Goal: Task Accomplishment & Management: Use online tool/utility

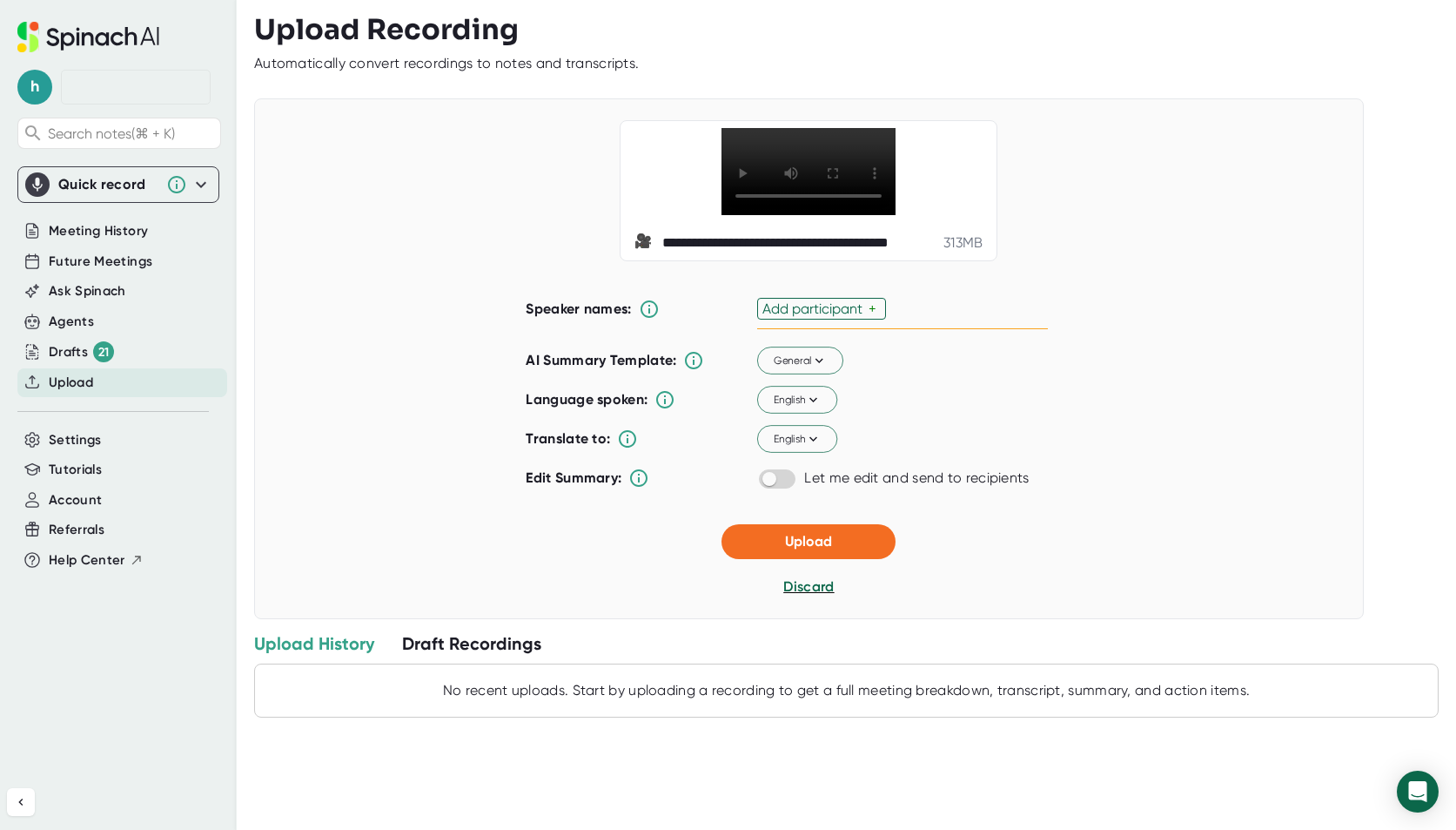
click at [854, 317] on div "Add participant" at bounding box center [815, 308] width 107 height 17
type input "[PERSON_NAME]"
click at [785, 550] on span "Upload" at bounding box center [808, 542] width 47 height 17
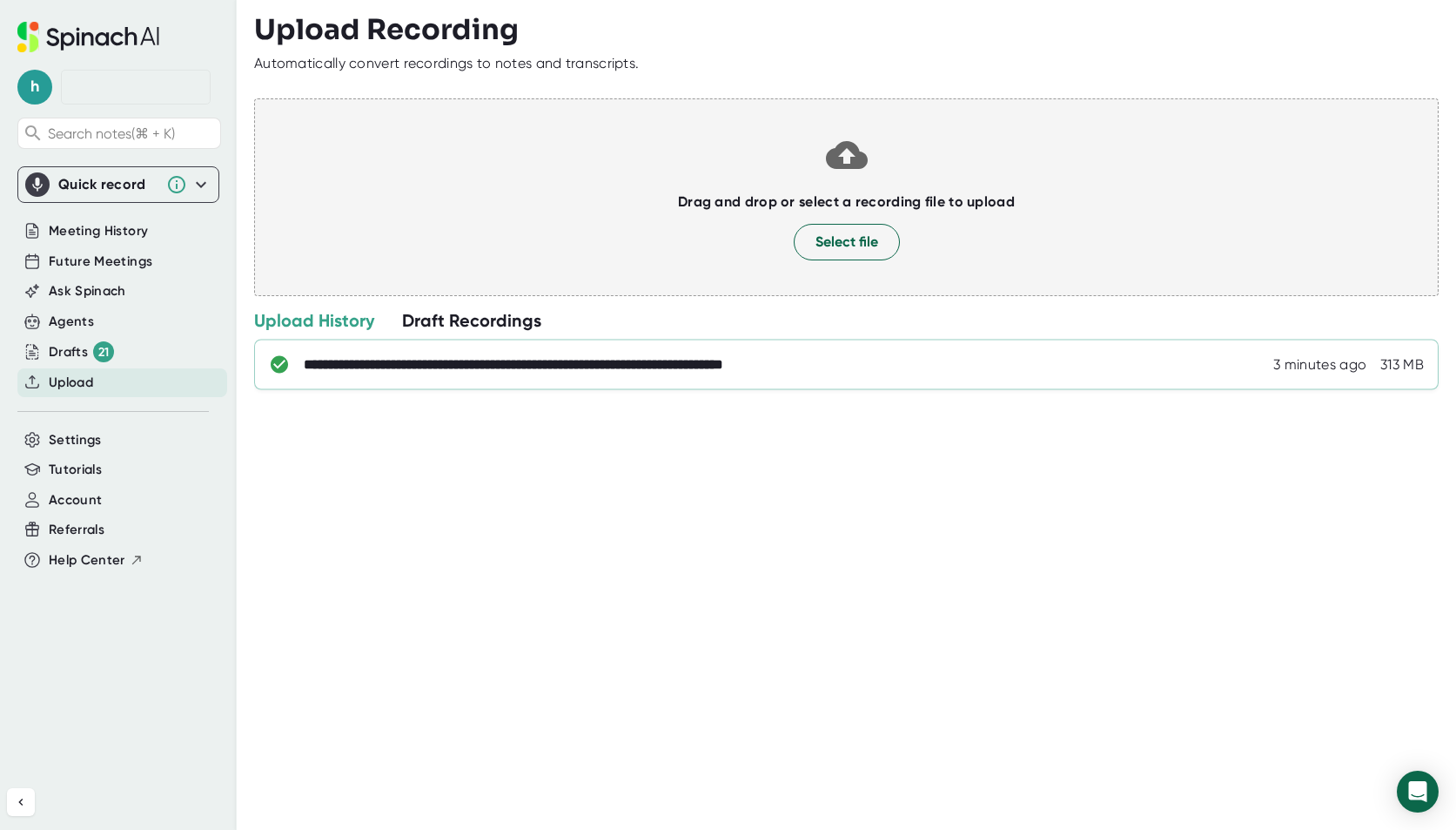
click at [901, 345] on div "**********" at bounding box center [846, 365] width 1184 height 51
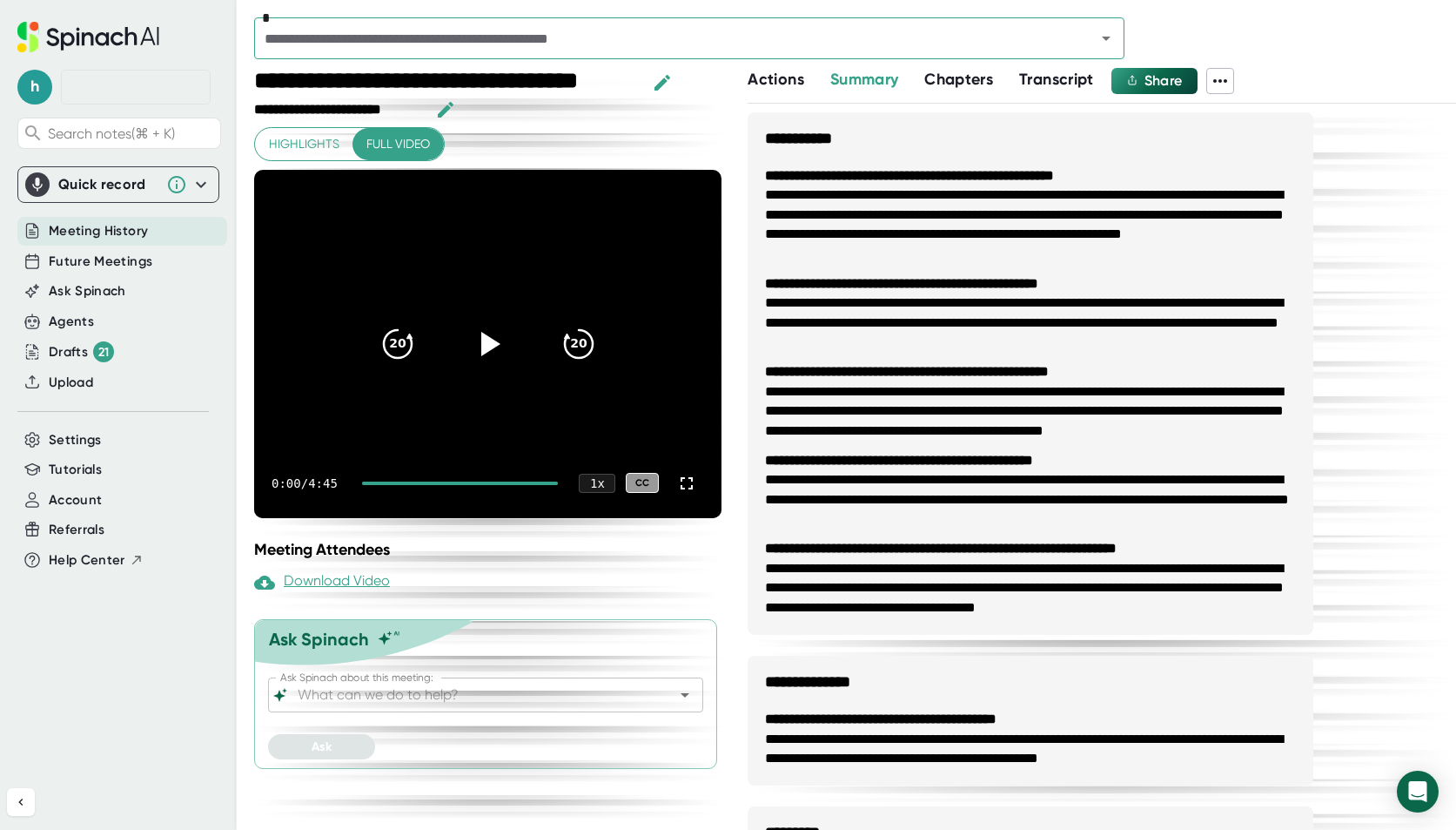
click at [1056, 82] on span "Transcript" at bounding box center [1056, 79] width 75 height 20
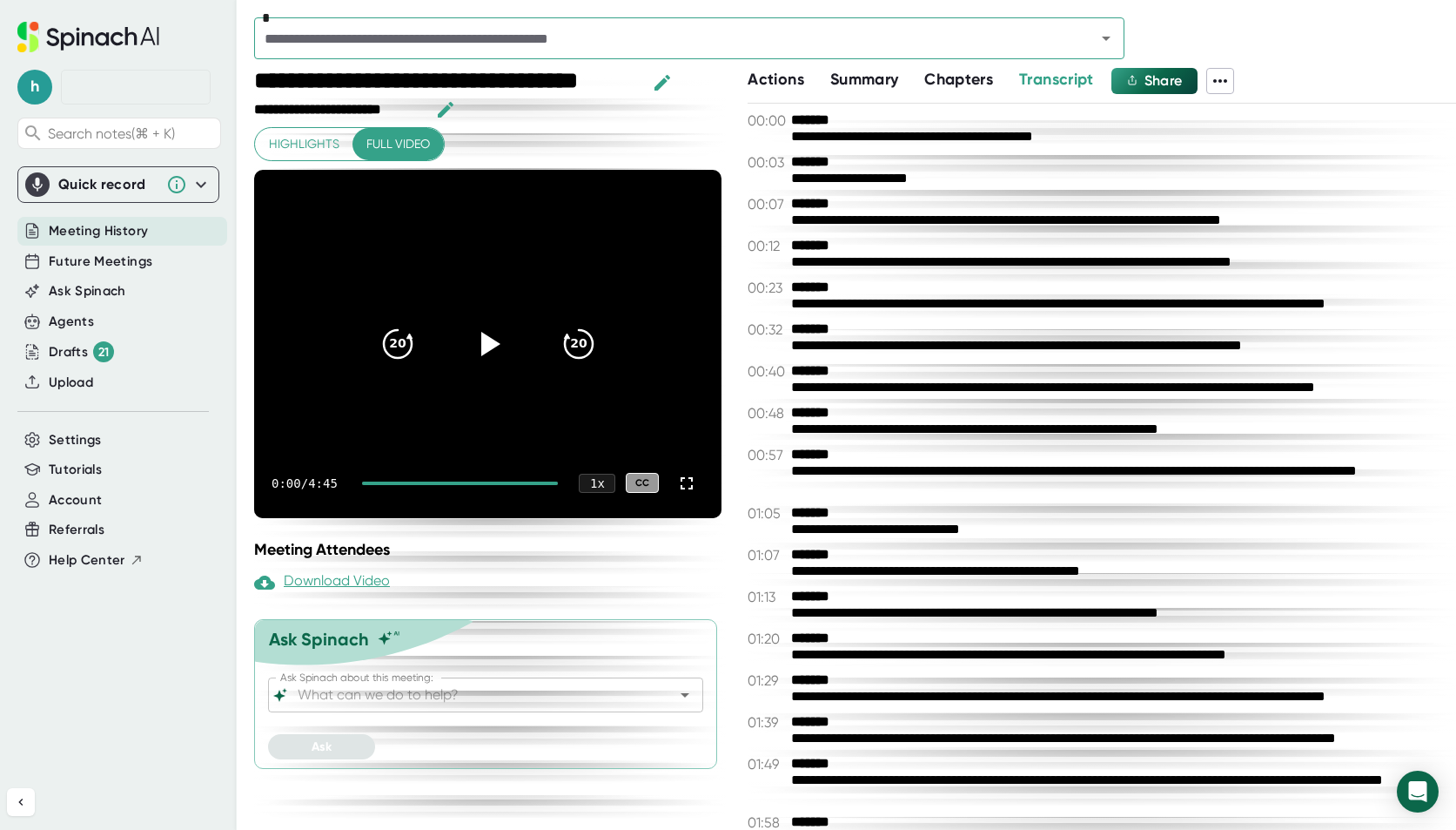
click at [1226, 85] on icon at bounding box center [1220, 80] width 21 height 21
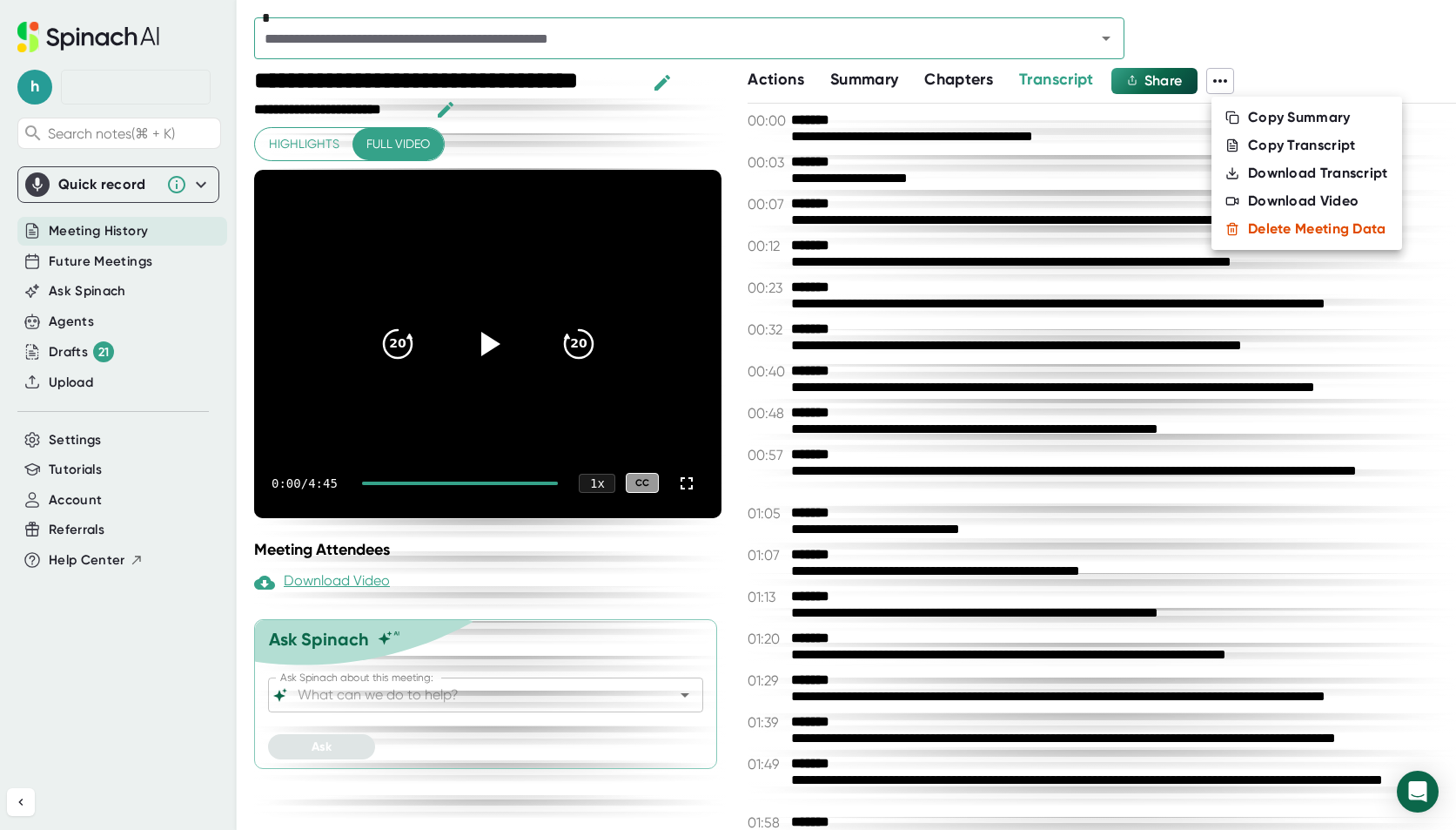
click at [1236, 141] on icon at bounding box center [1232, 146] width 14 height 14
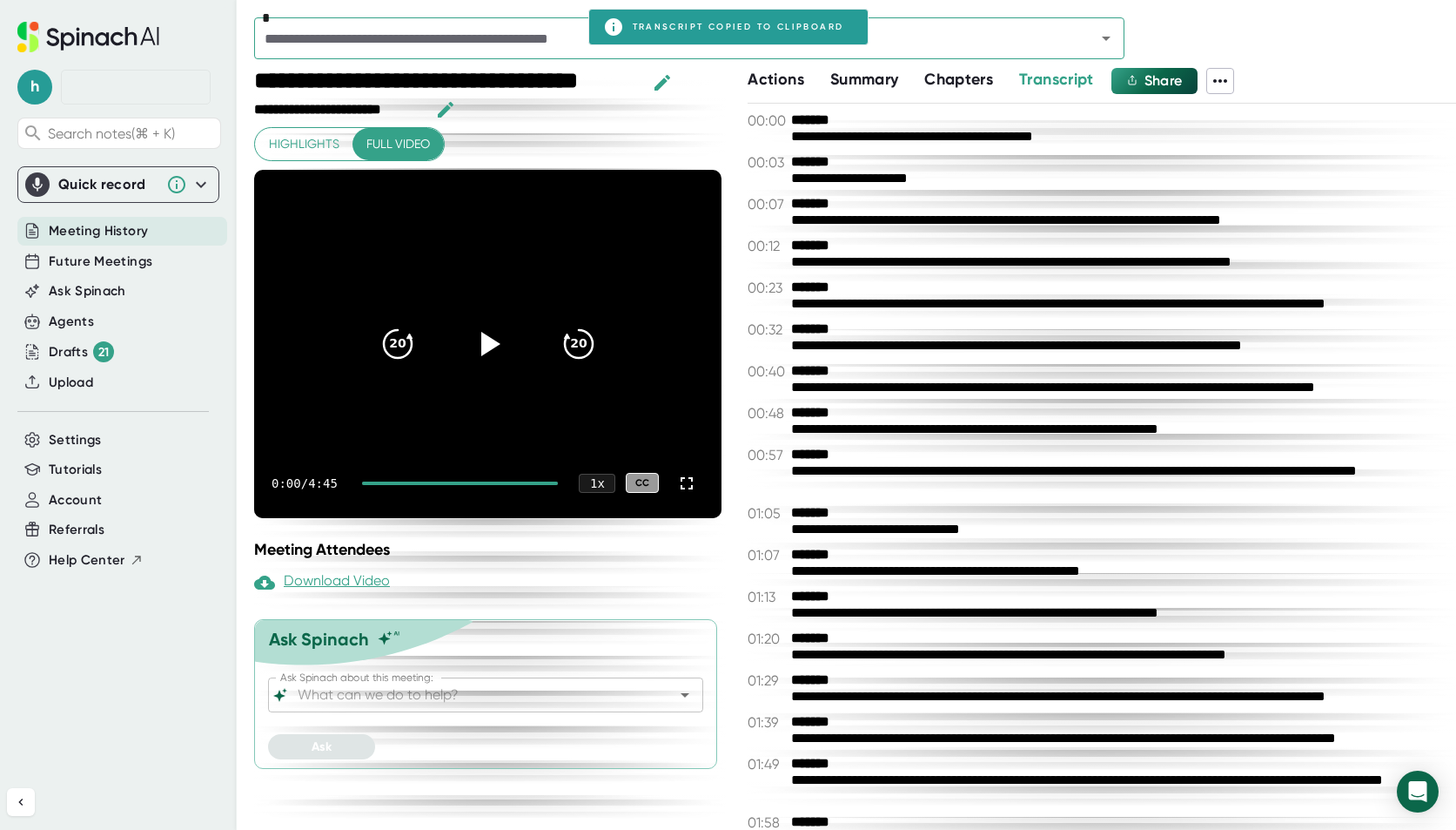
click at [888, 83] on span "Summary" at bounding box center [863, 79] width 67 height 20
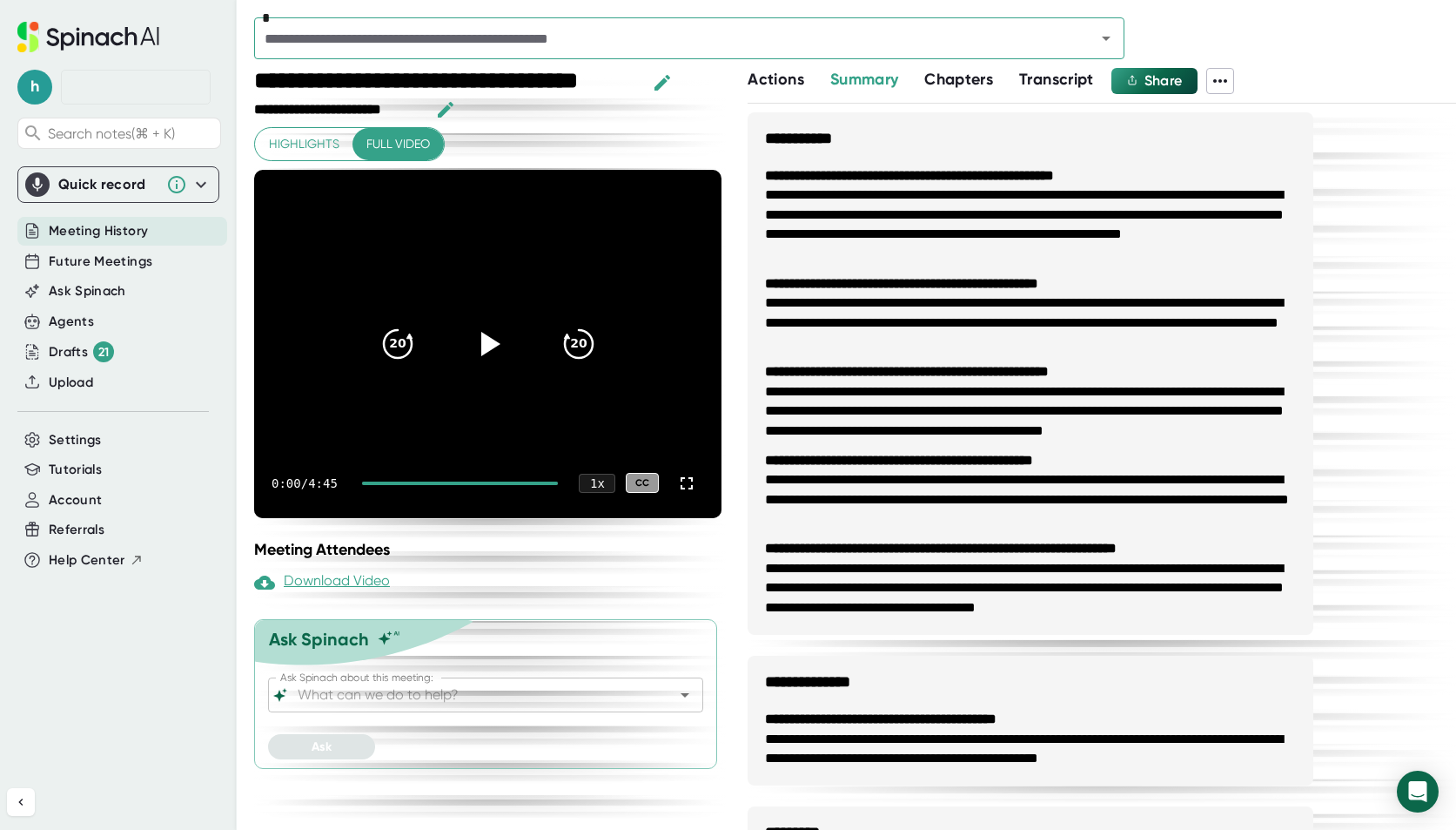
click at [1041, 75] on span "Transcript" at bounding box center [1056, 79] width 75 height 20
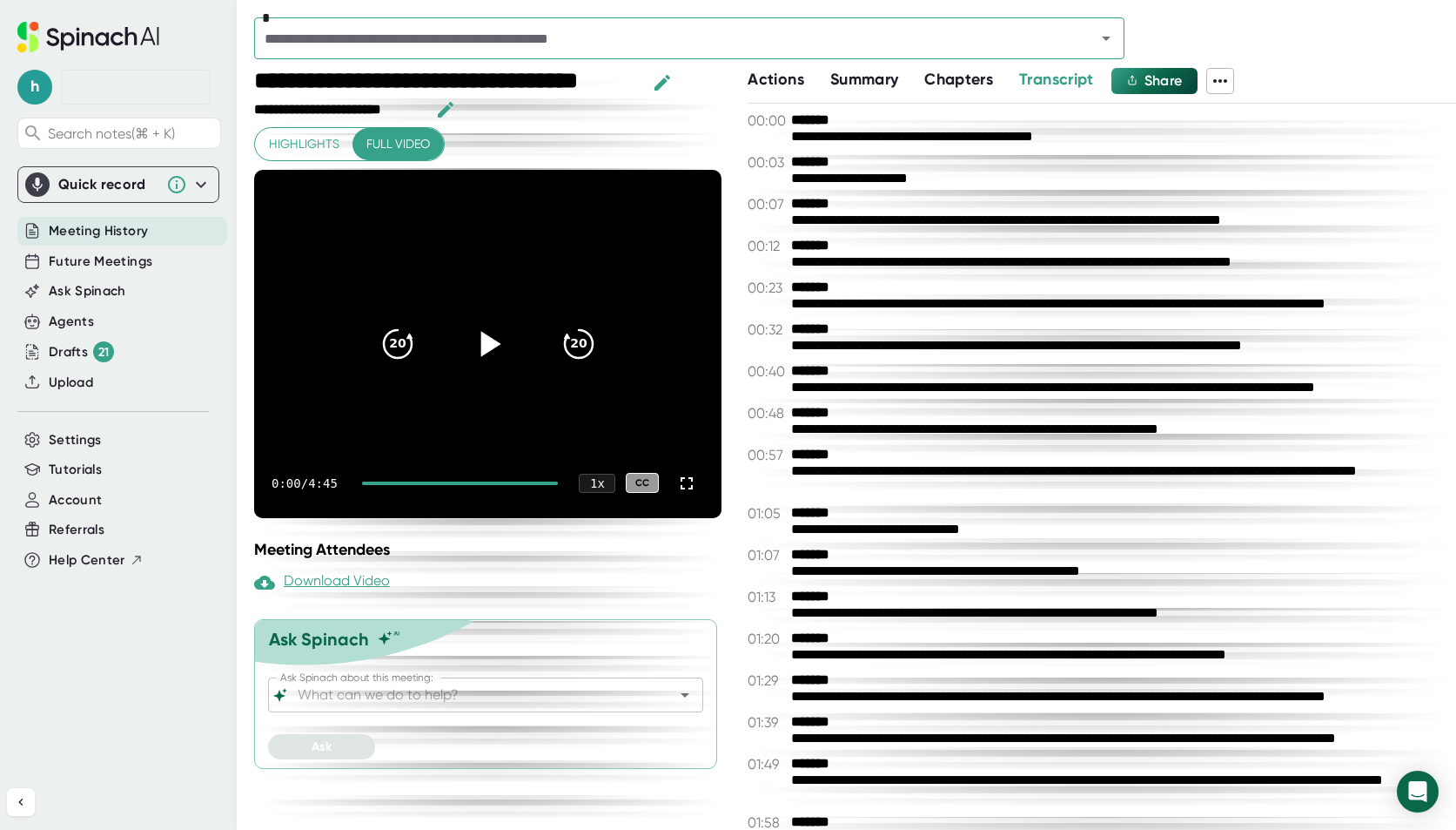
click at [482, 356] on icon at bounding box center [488, 343] width 44 height 44
click at [690, 484] on icon at bounding box center [686, 483] width 21 height 21
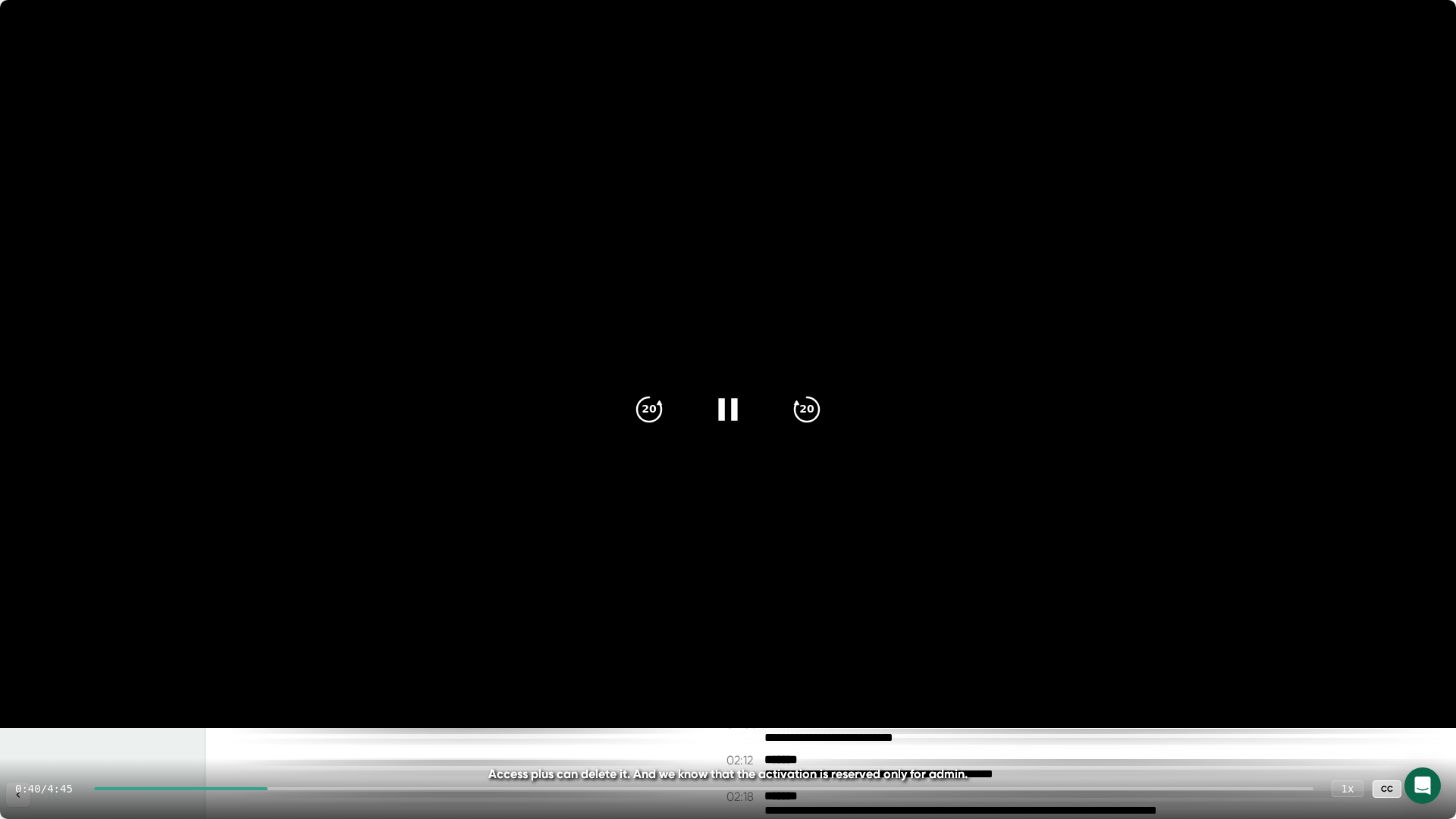
click at [726, 418] on icon at bounding box center [728, 410] width 38 height 38
click at [727, 420] on icon at bounding box center [728, 410] width 38 height 38
click at [730, 416] on icon at bounding box center [728, 410] width 38 height 38
click at [720, 415] on icon at bounding box center [728, 410] width 38 height 38
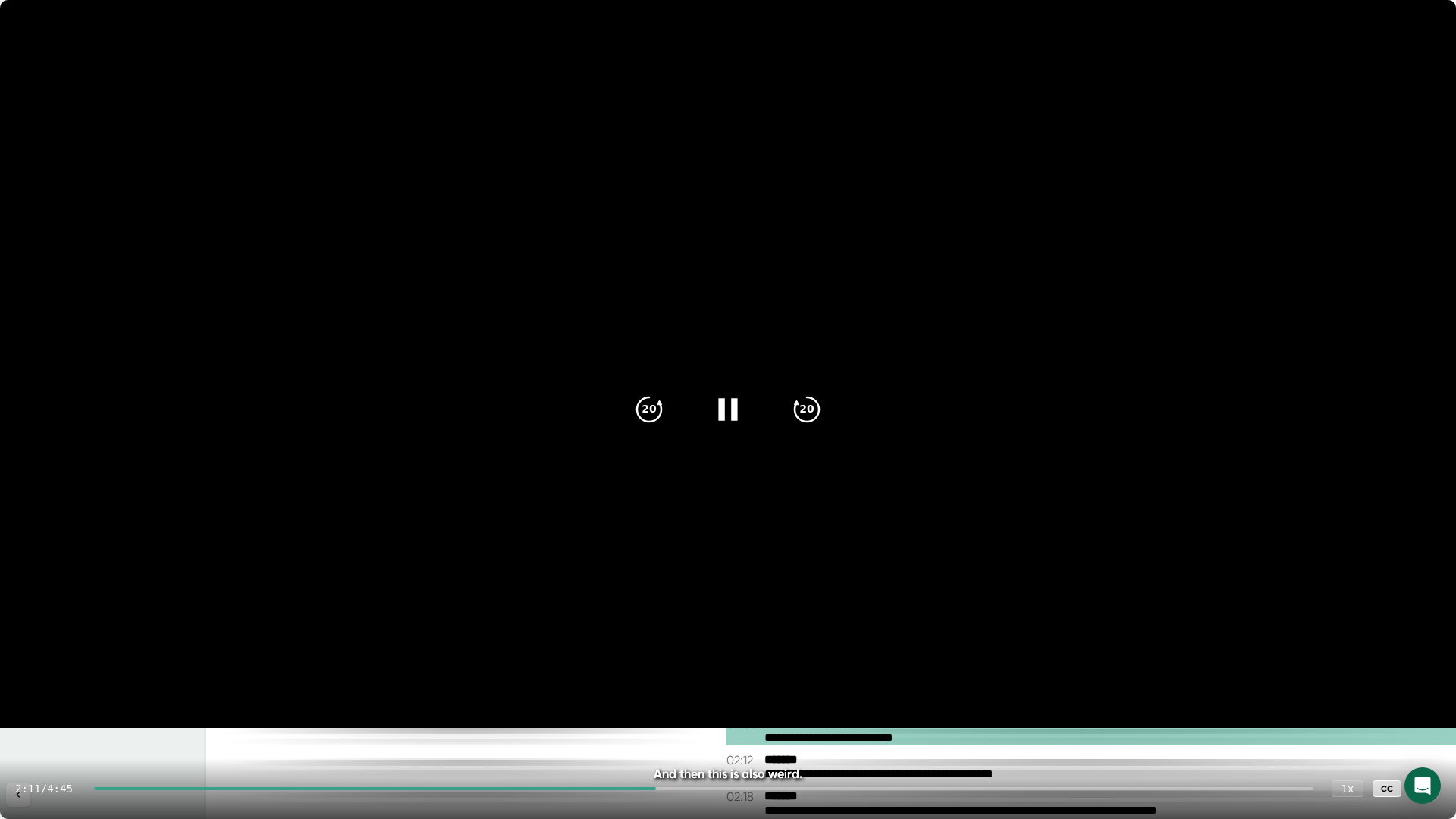
click at [731, 421] on icon at bounding box center [728, 410] width 38 height 38
click at [730, 424] on icon at bounding box center [728, 410] width 38 height 38
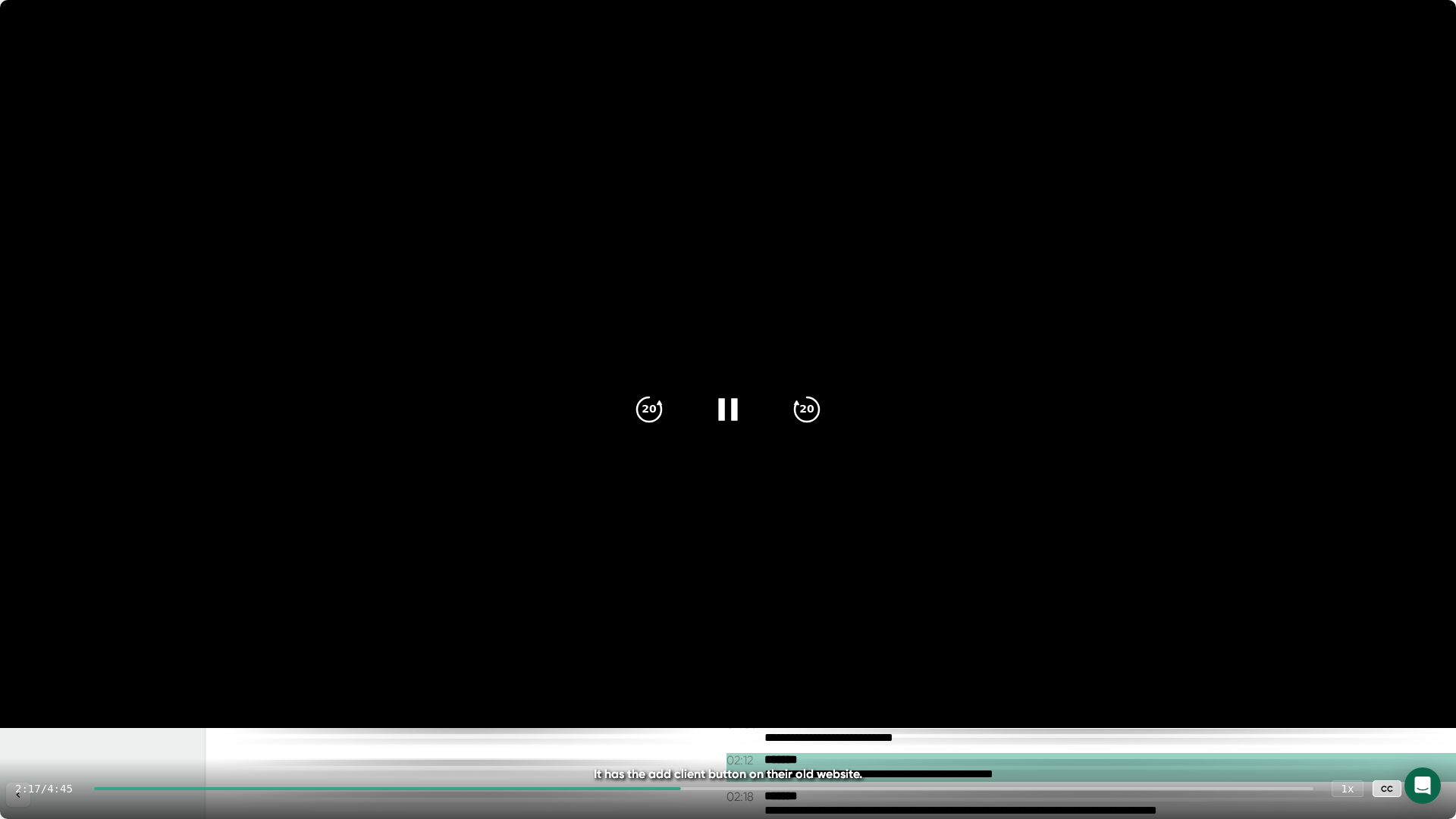
click at [730, 415] on icon at bounding box center [728, 410] width 38 height 38
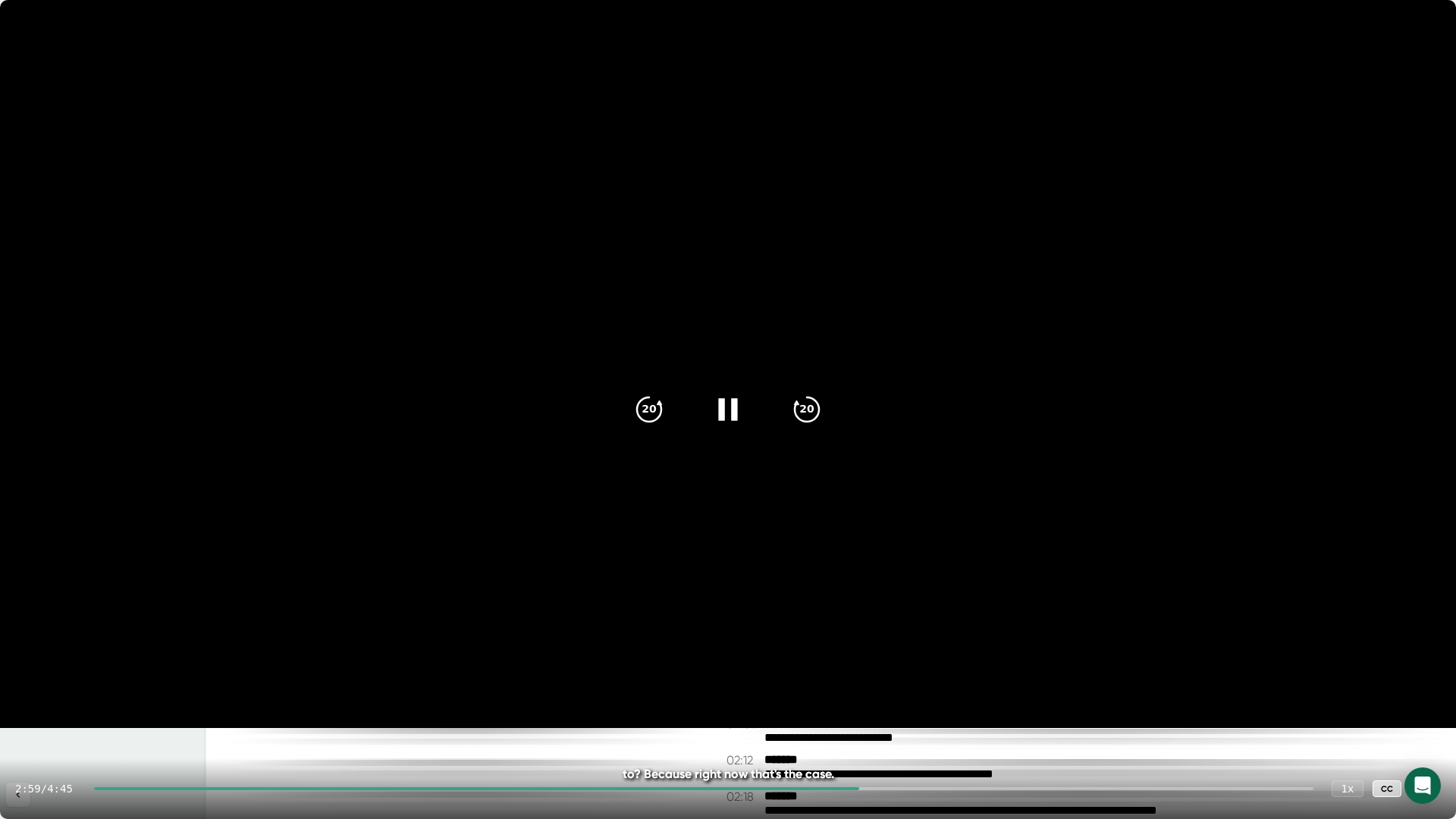
click at [915, 642] on video at bounding box center [728, 364] width 1456 height 728
click at [730, 424] on icon at bounding box center [728, 410] width 38 height 38
click at [733, 421] on icon at bounding box center [728, 410] width 38 height 38
click at [731, 410] on icon at bounding box center [731, 409] width 17 height 22
click at [731, 411] on icon at bounding box center [727, 409] width 19 height 22
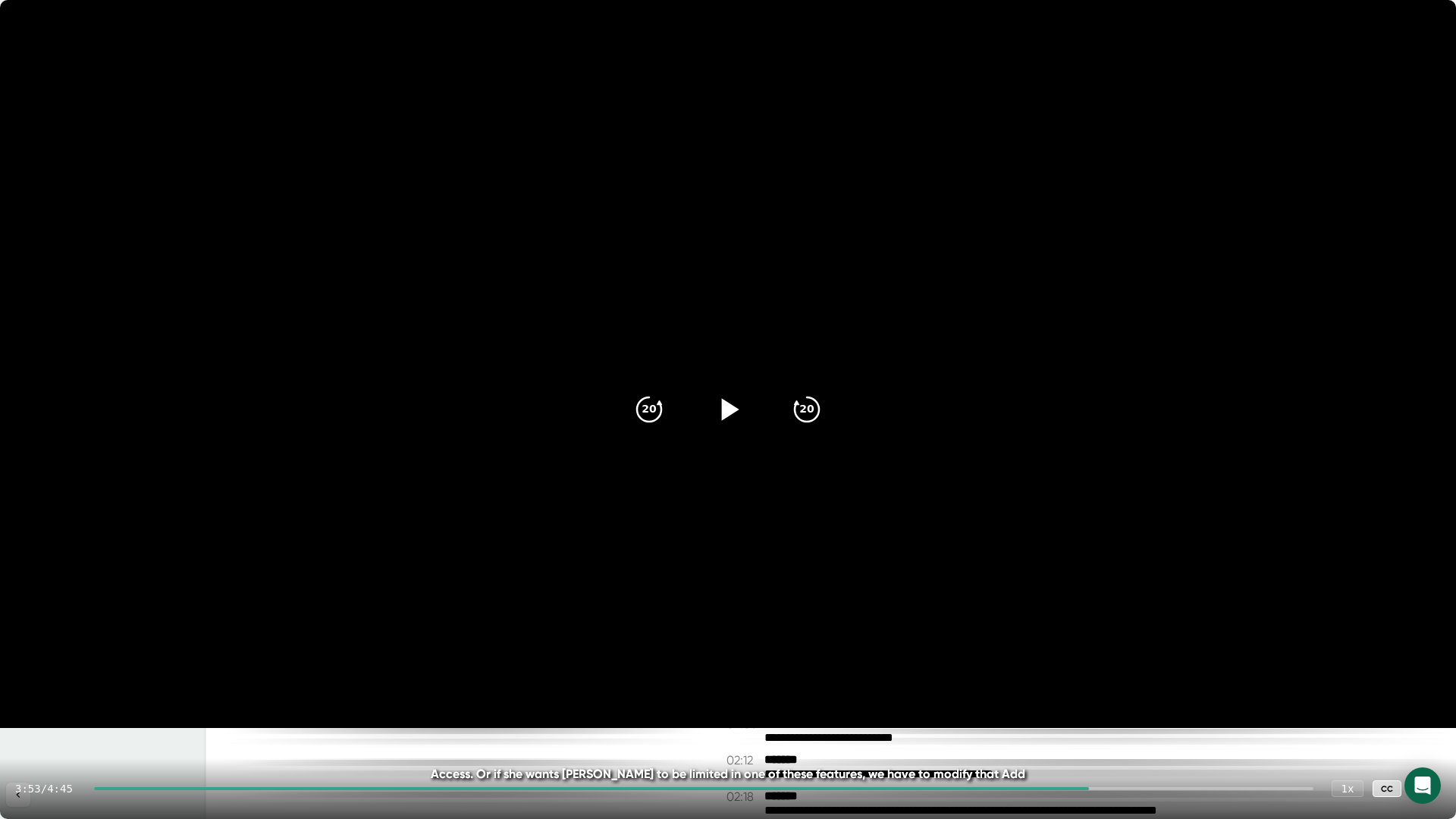
click at [1045, 722] on div at bounding box center [591, 788] width 995 height 3
click at [723, 426] on div at bounding box center [727, 409] width 64 height 64
click at [991, 722] on div "3:44 / 4:45 1 x CC" at bounding box center [728, 788] width 1456 height 60
click at [990, 722] on div at bounding box center [573, 788] width 959 height 3
click at [940, 722] on div "3:30 / 4:45 1 x CC" at bounding box center [728, 788] width 1456 height 60
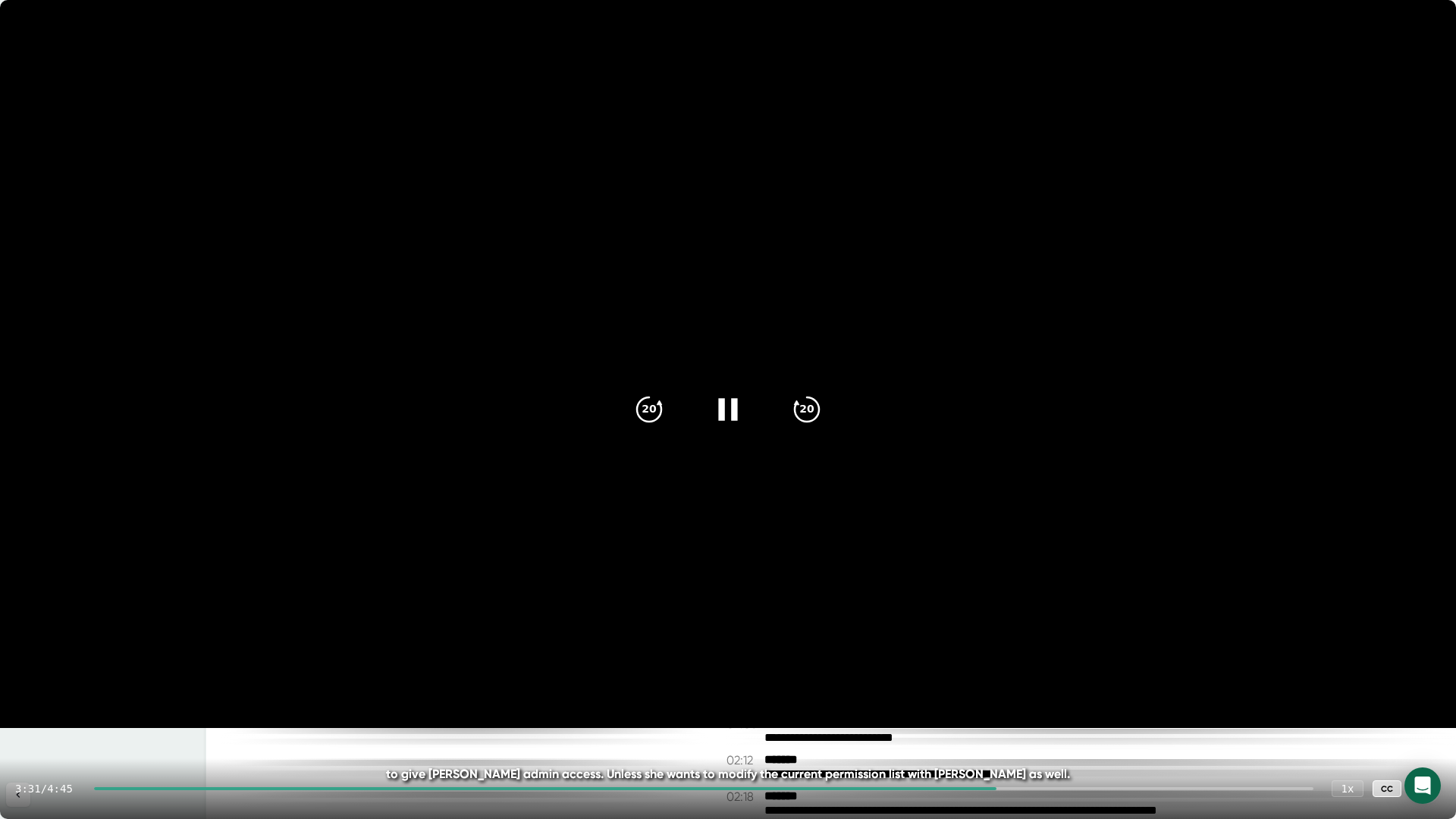
click at [938, 722] on div at bounding box center [545, 788] width 903 height 3
click at [714, 417] on icon at bounding box center [728, 410] width 38 height 38
click at [726, 419] on icon at bounding box center [728, 410] width 38 height 38
click at [910, 689] on video at bounding box center [728, 364] width 1456 height 728
click at [719, 412] on icon at bounding box center [728, 410] width 38 height 38
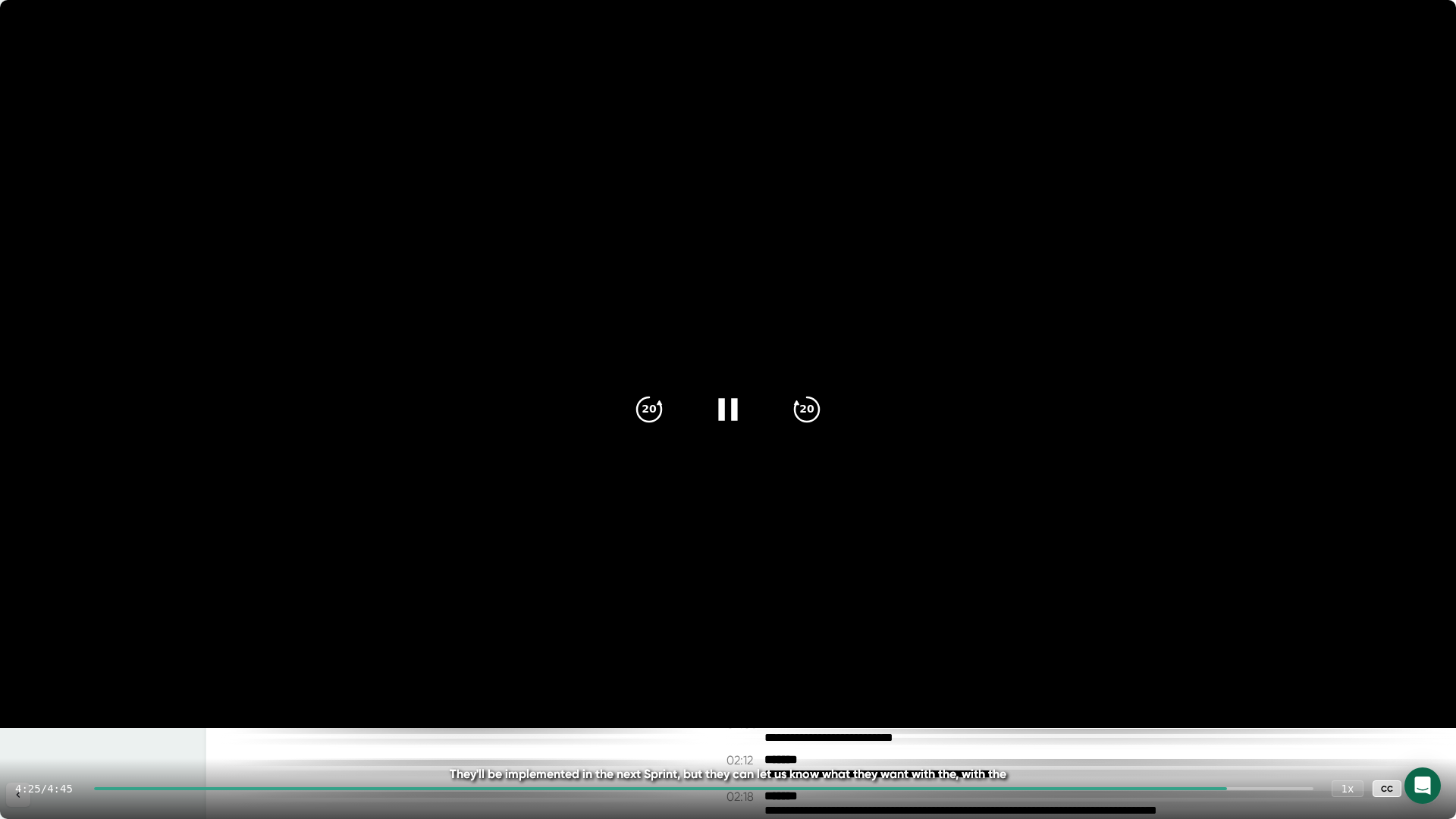
click at [726, 421] on icon at bounding box center [728, 410] width 38 height 38
click at [729, 412] on icon at bounding box center [731, 409] width 17 height 22
click at [727, 427] on icon at bounding box center [728, 410] width 38 height 38
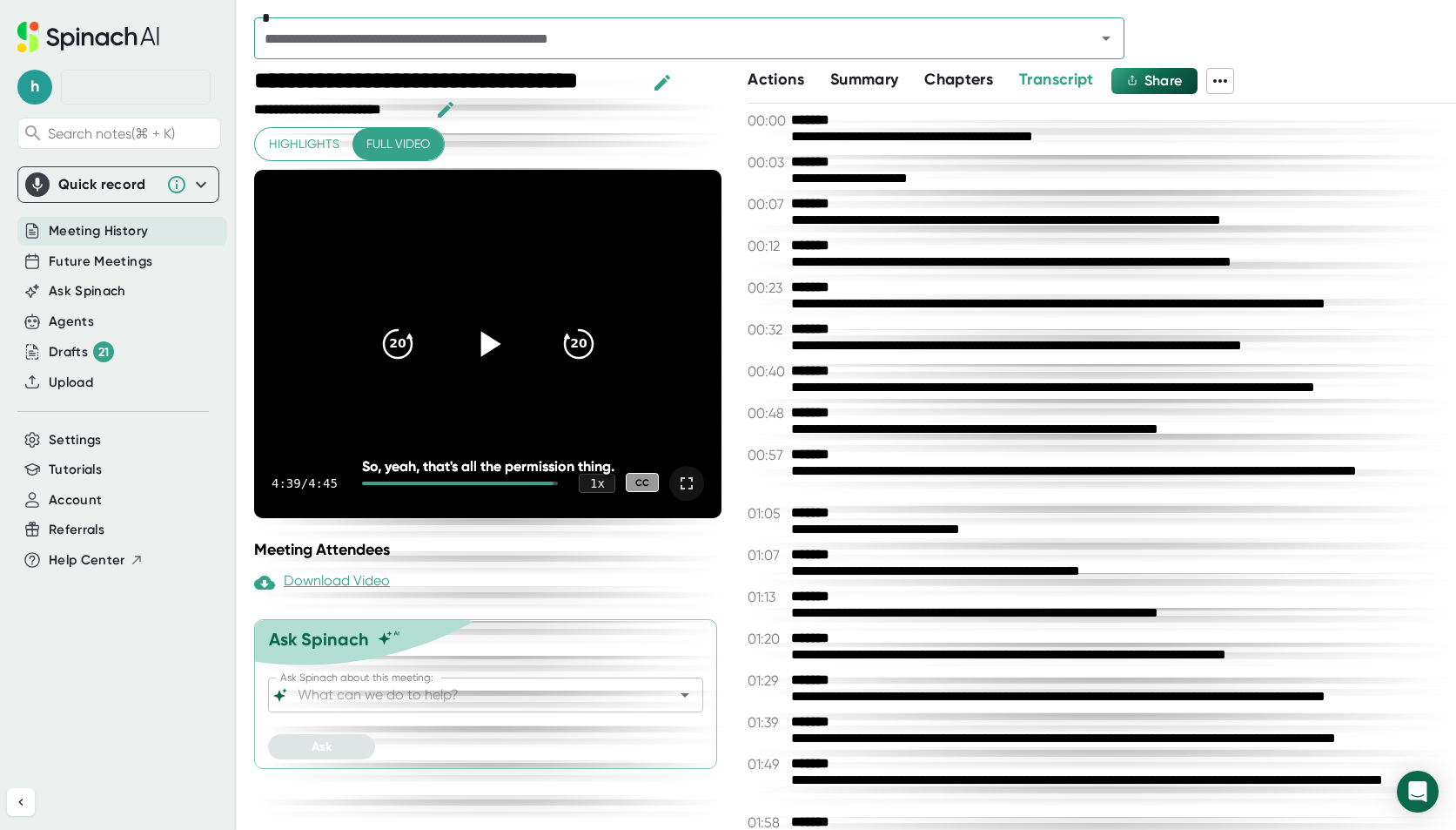
click at [444, 113] on icon "button" at bounding box center [445, 109] width 21 height 21
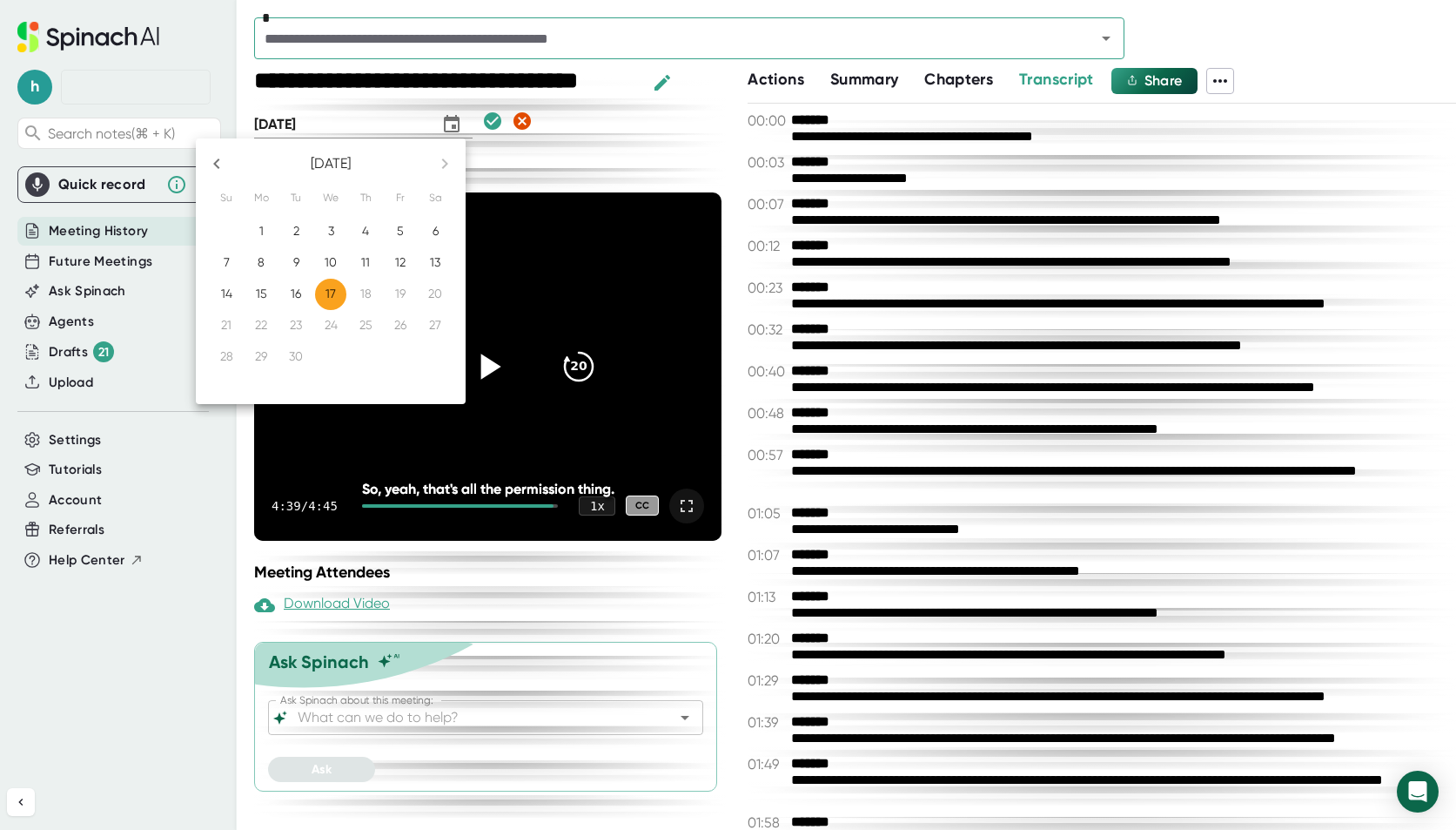
click at [600, 123] on div at bounding box center [728, 415] width 1456 height 830
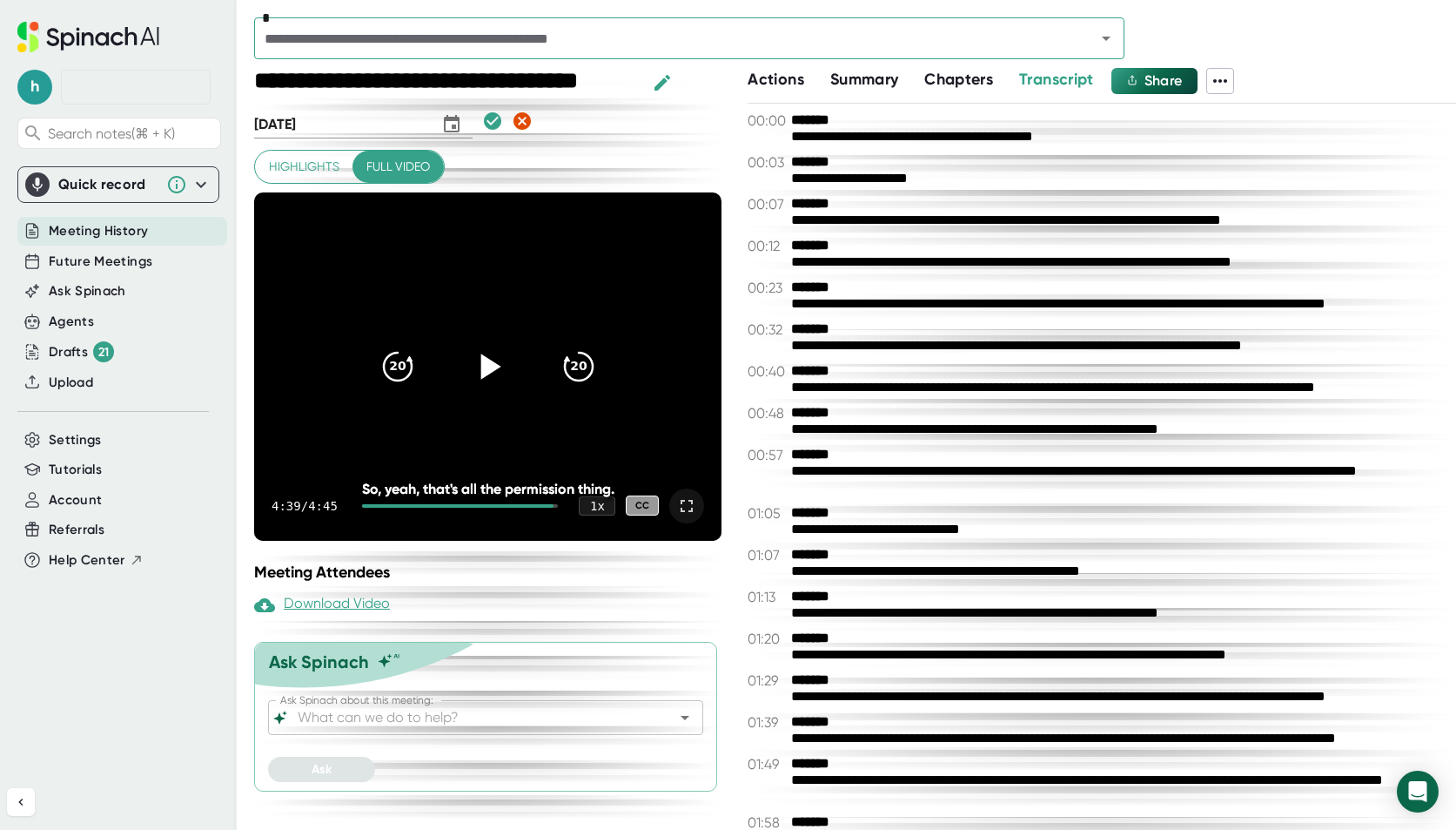
click at [512, 123] on icon "button" at bounding box center [522, 120] width 21 height 21
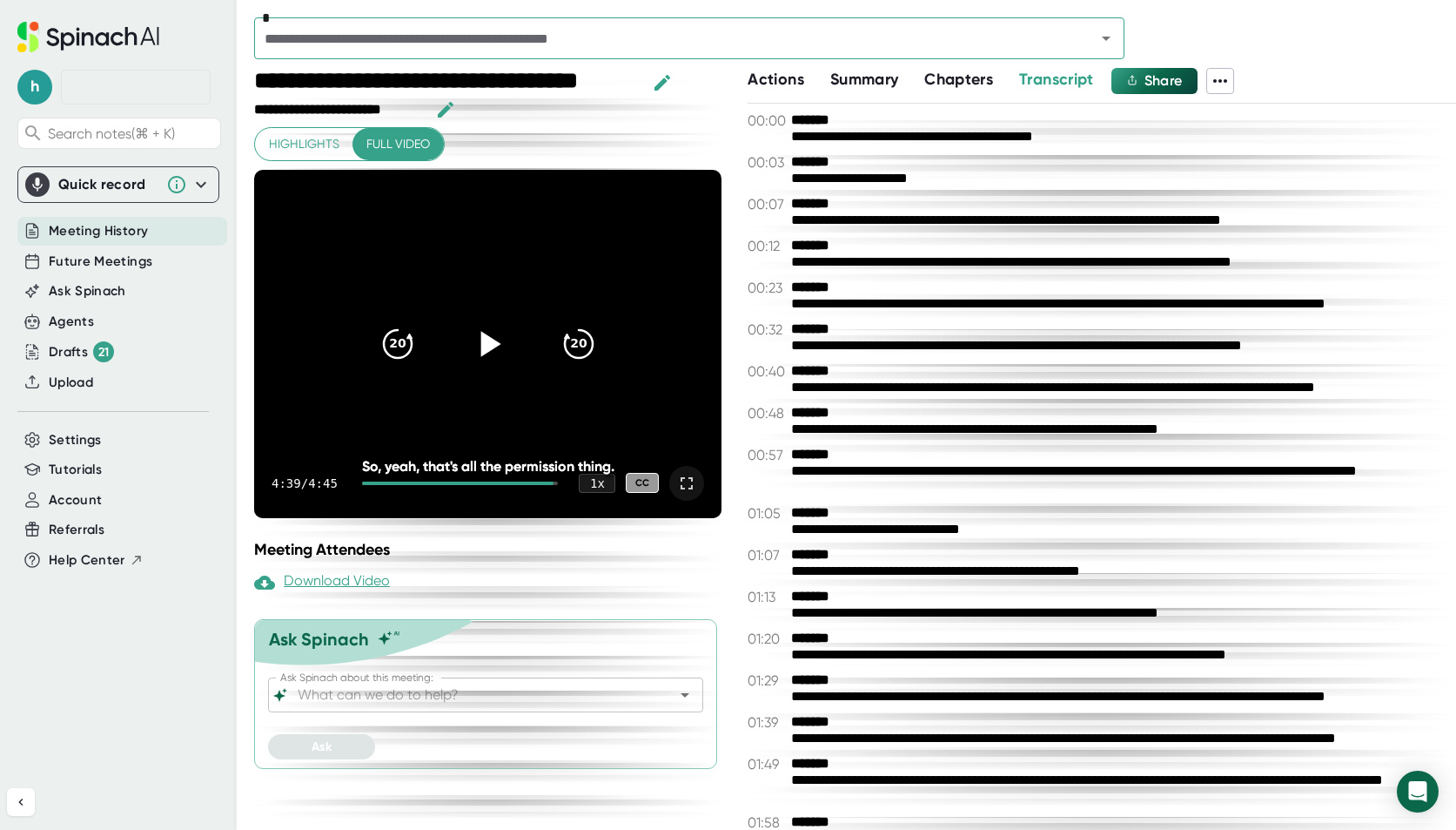
click at [537, 85] on div "**********" at bounding box center [448, 81] width 388 height 28
click at [664, 83] on icon "button" at bounding box center [663, 82] width 16 height 16
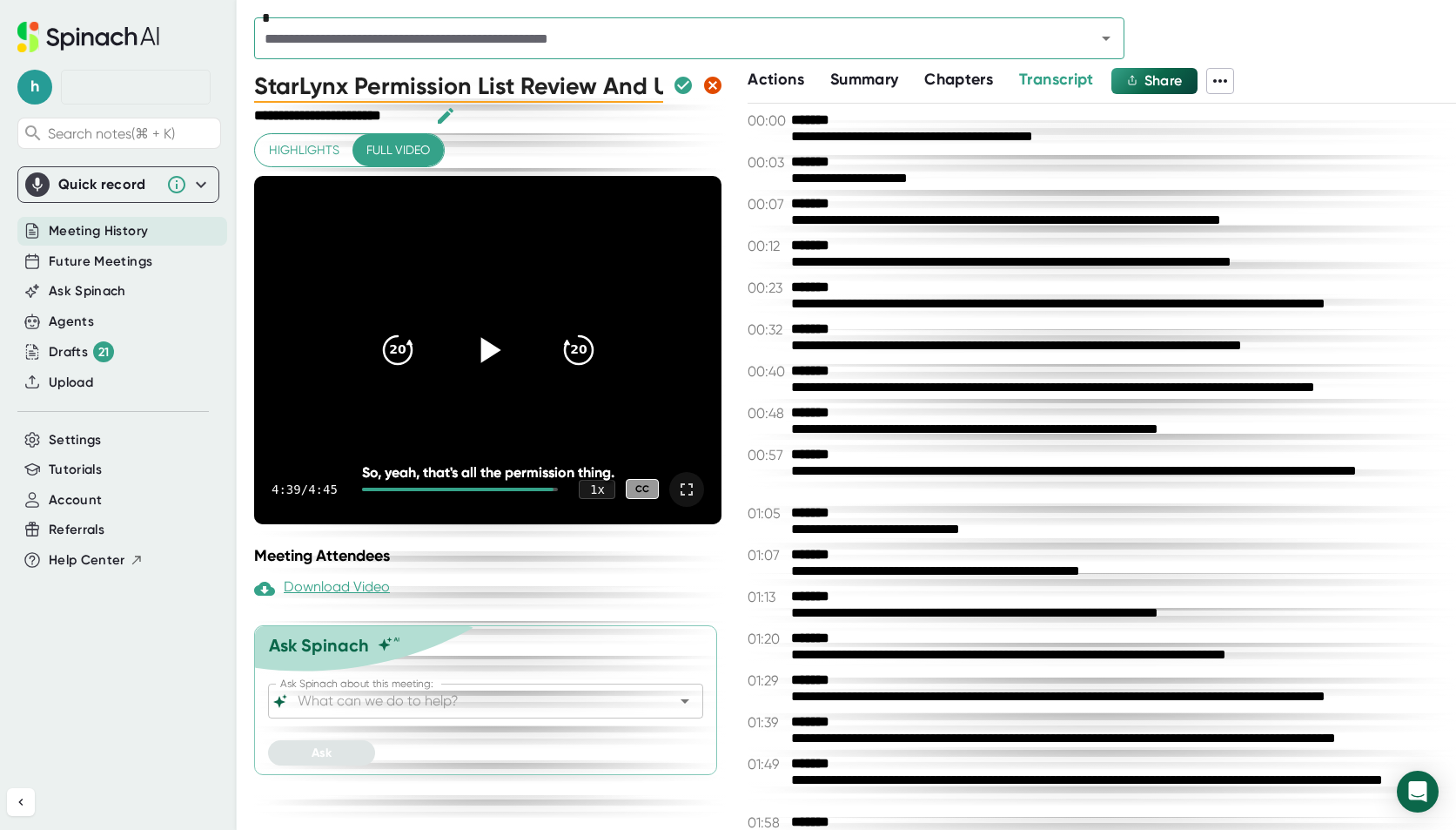
type input "StarLynx Permission List Review And Updates"
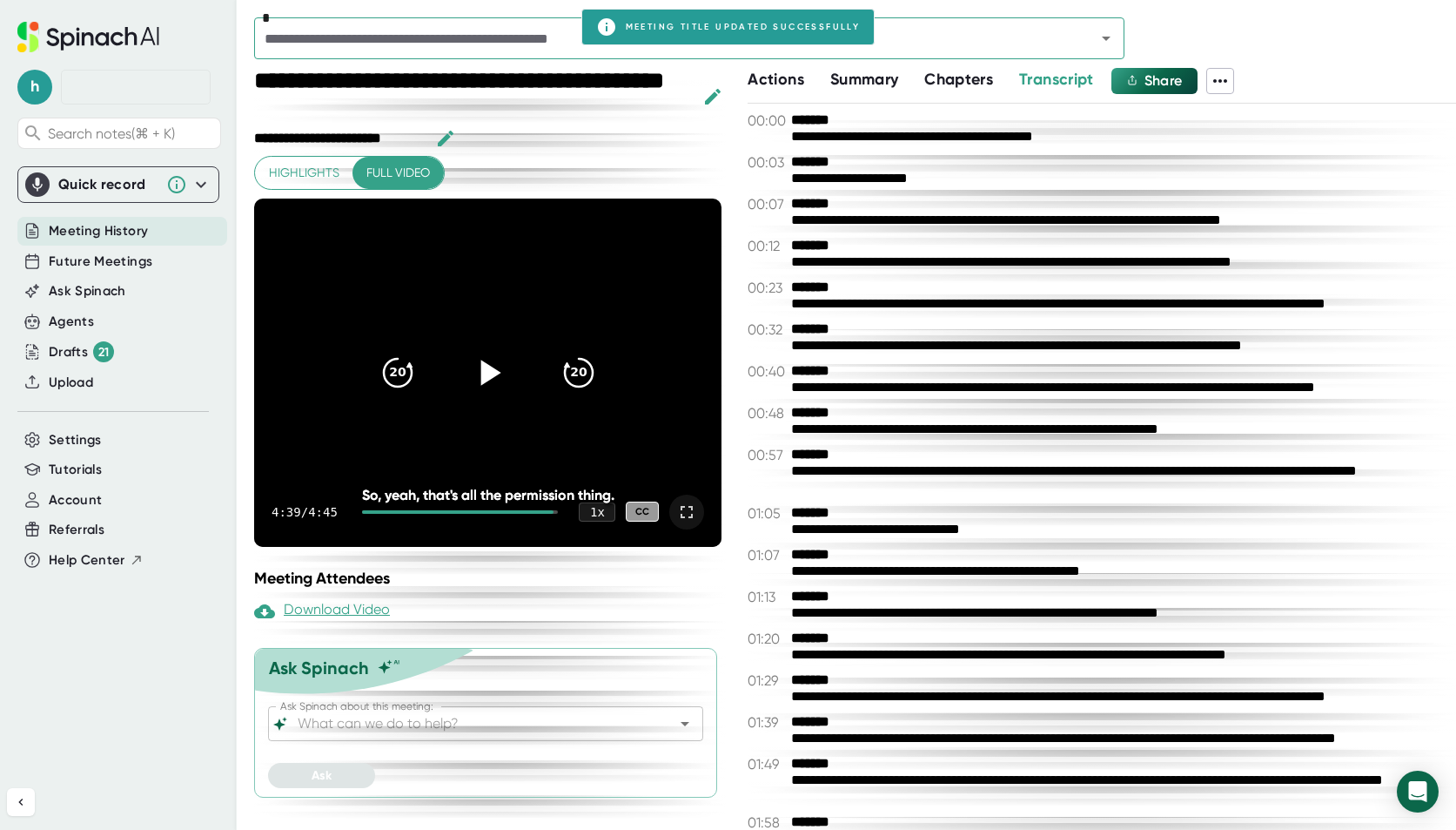
click at [449, 139] on icon "button" at bounding box center [445, 138] width 21 height 21
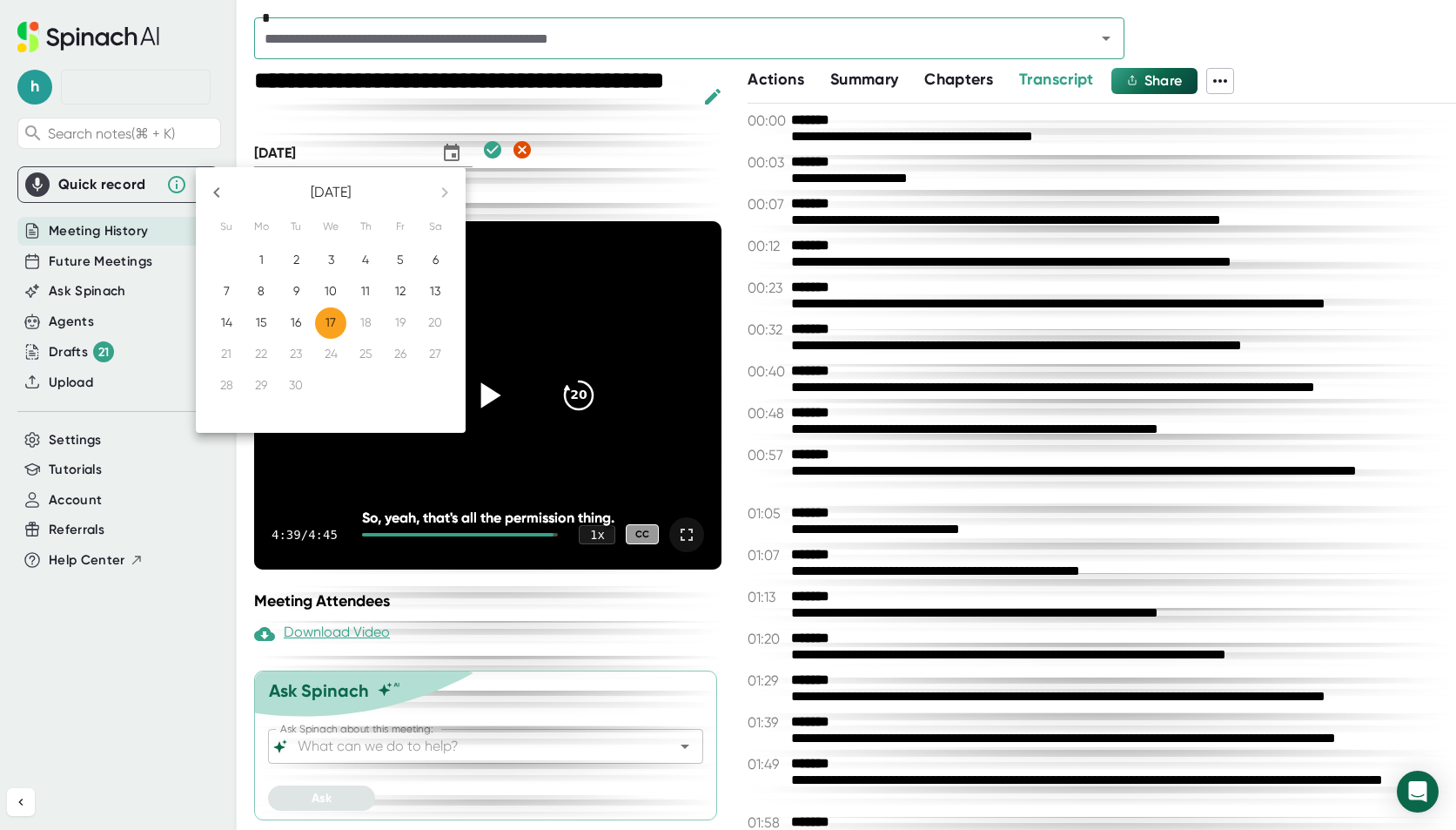
click at [296, 322] on p "16" at bounding box center [295, 323] width 11 height 18
type input "[DATE]"
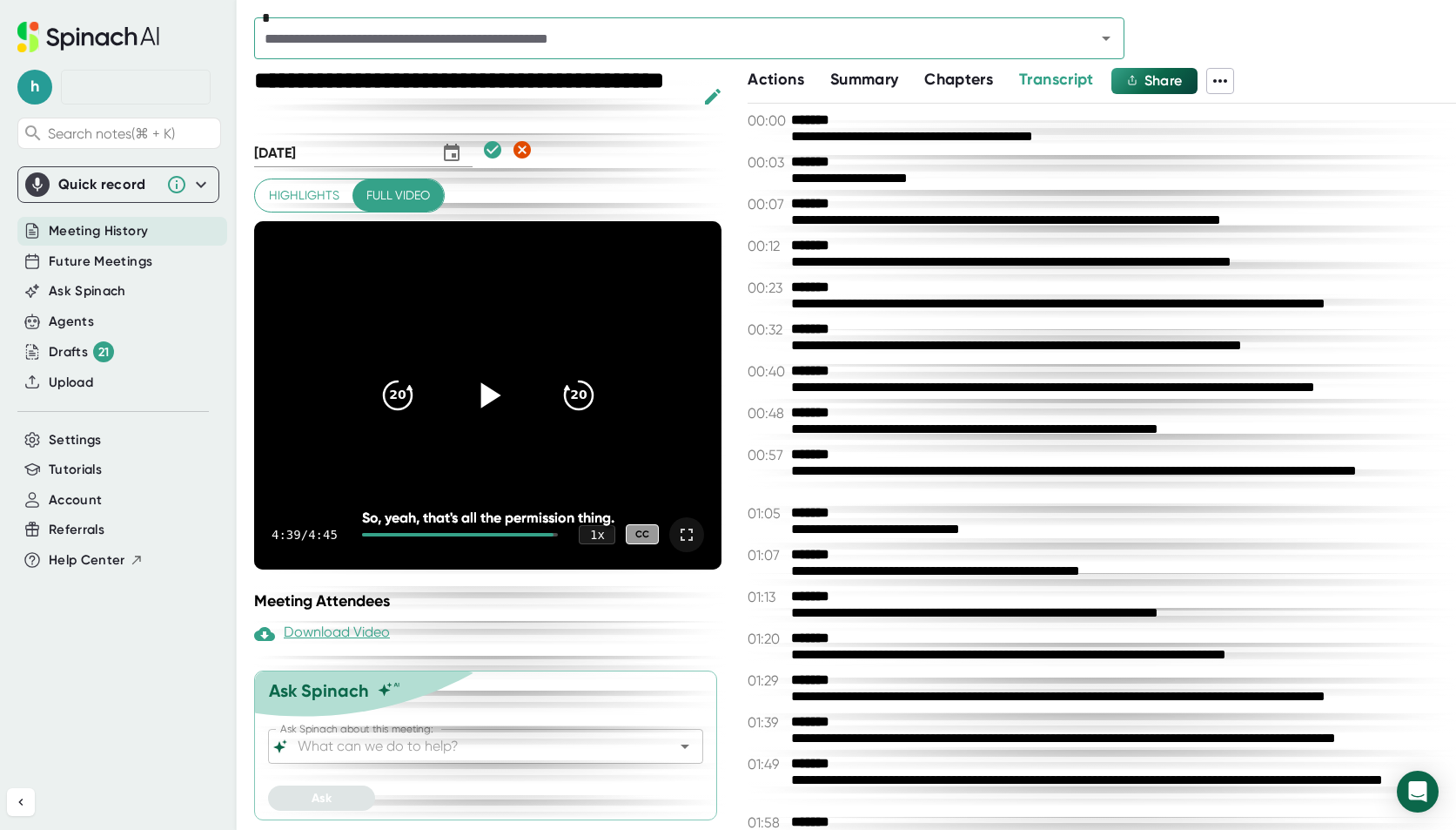
click at [484, 154] on icon "button" at bounding box center [492, 150] width 18 height 18
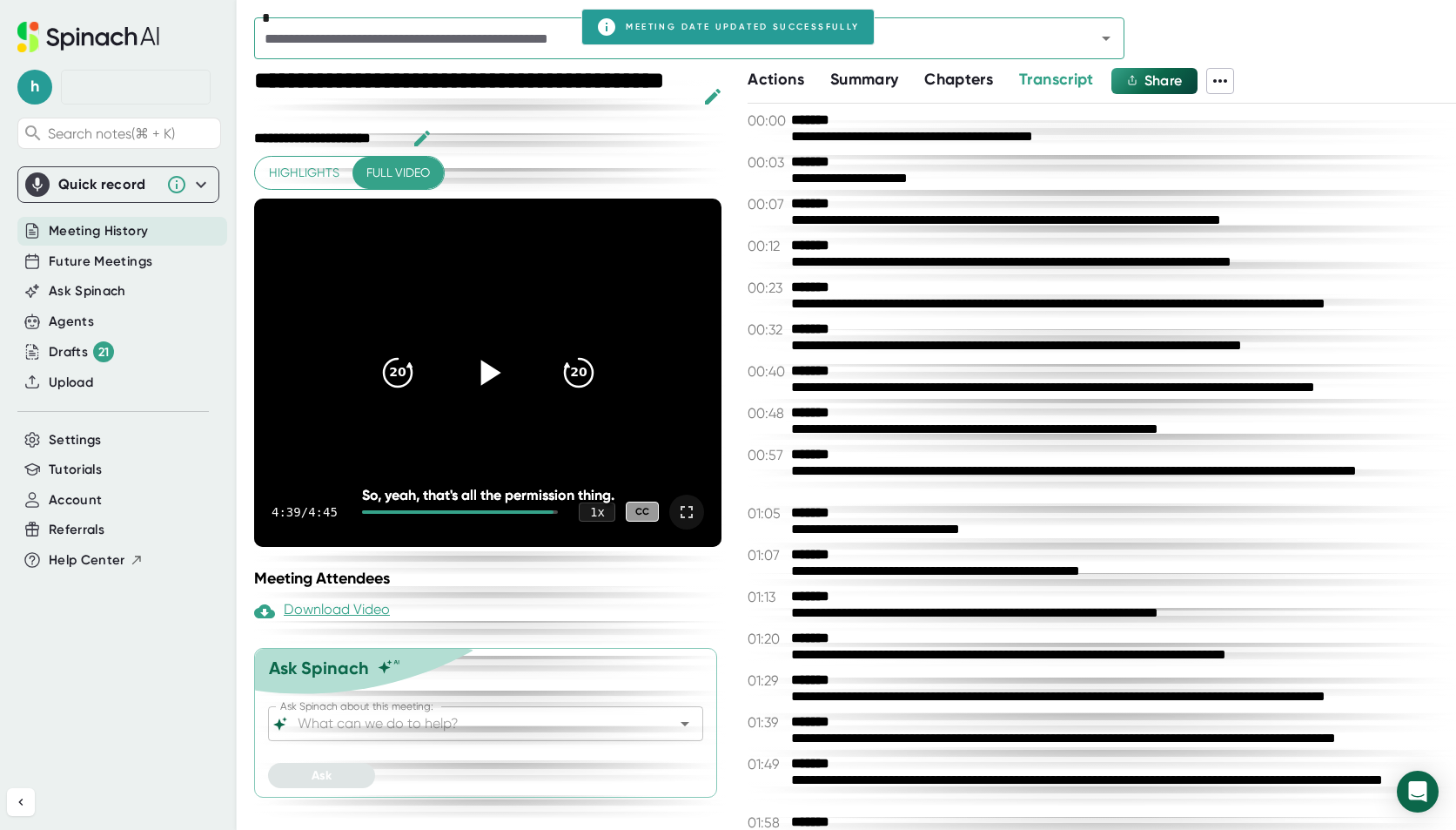
click at [602, 151] on div "**********" at bounding box center [490, 138] width 472 height 26
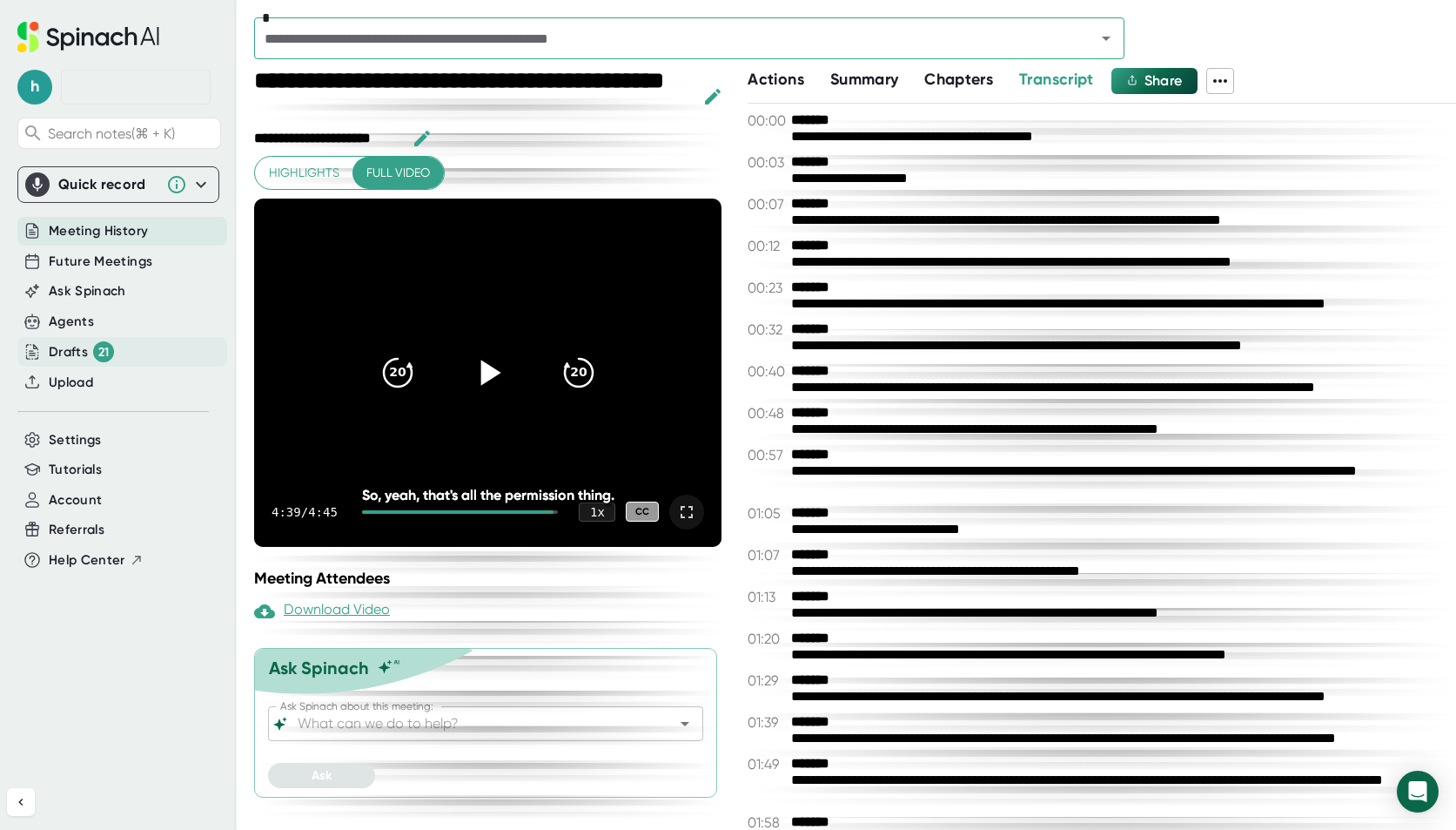
click at [106, 357] on div "21" at bounding box center [103, 351] width 21 height 21
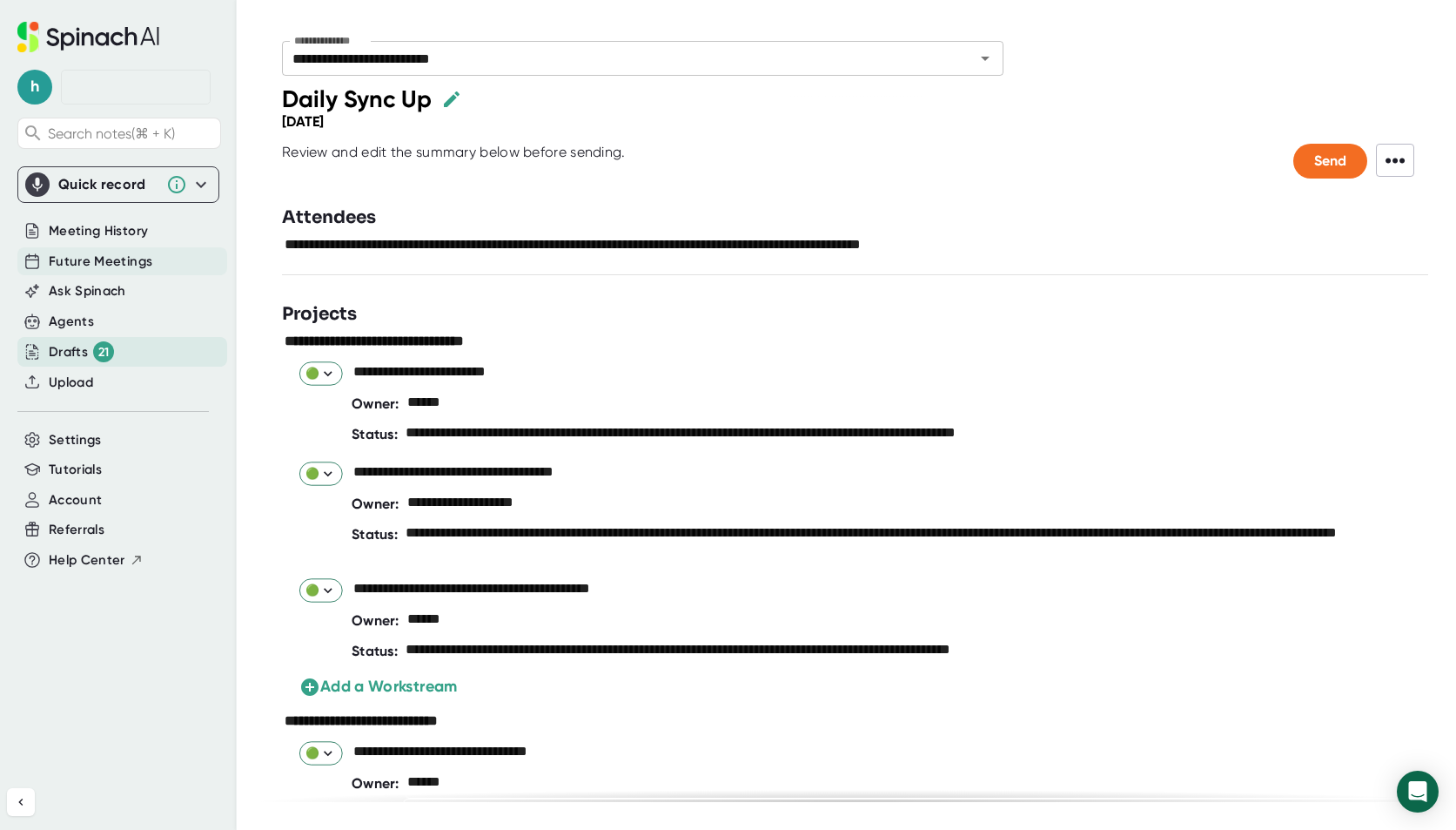
click at [138, 268] on span "Future Meetings" at bounding box center [101, 261] width 104 height 20
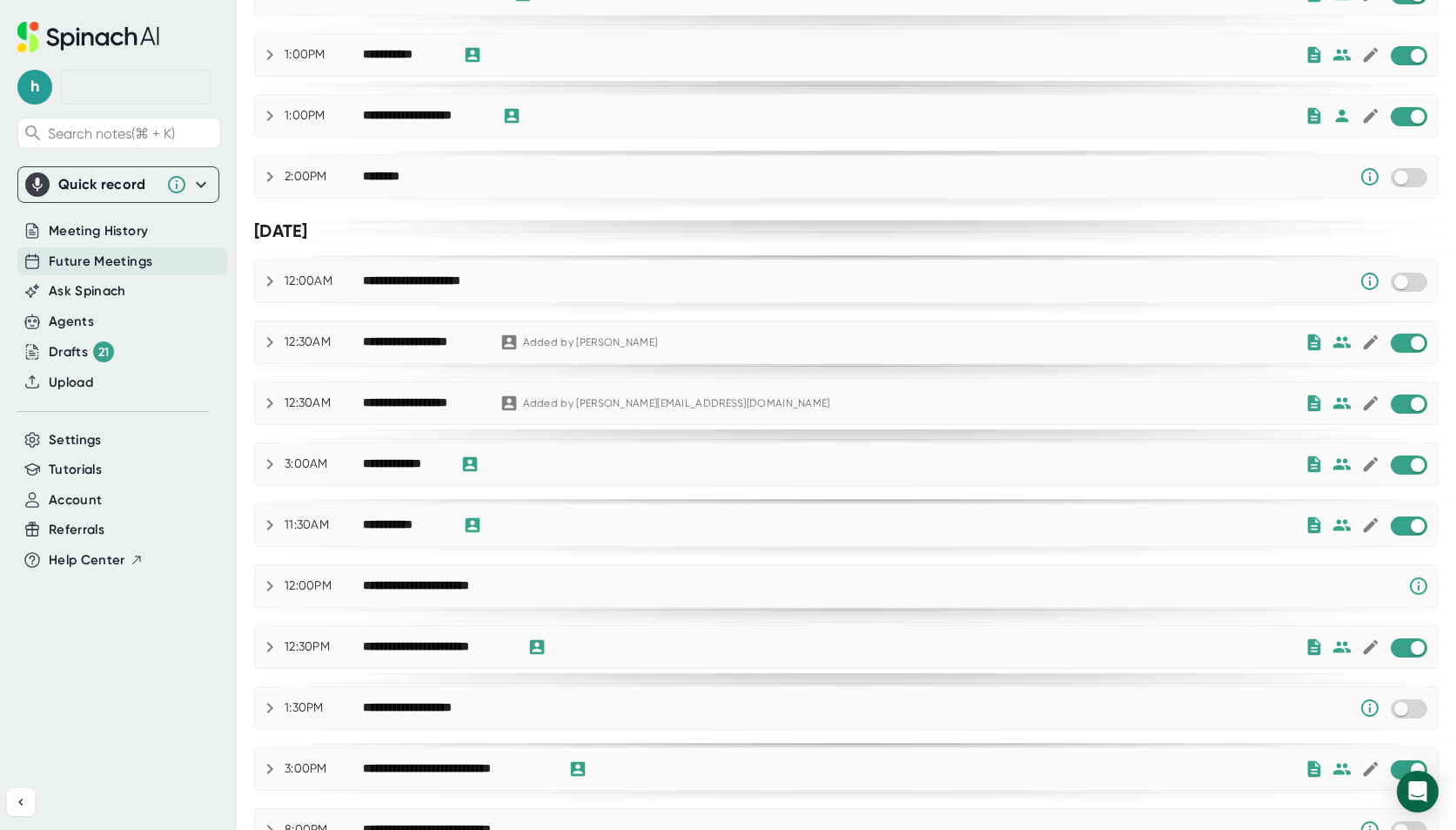
scroll to position [723, 0]
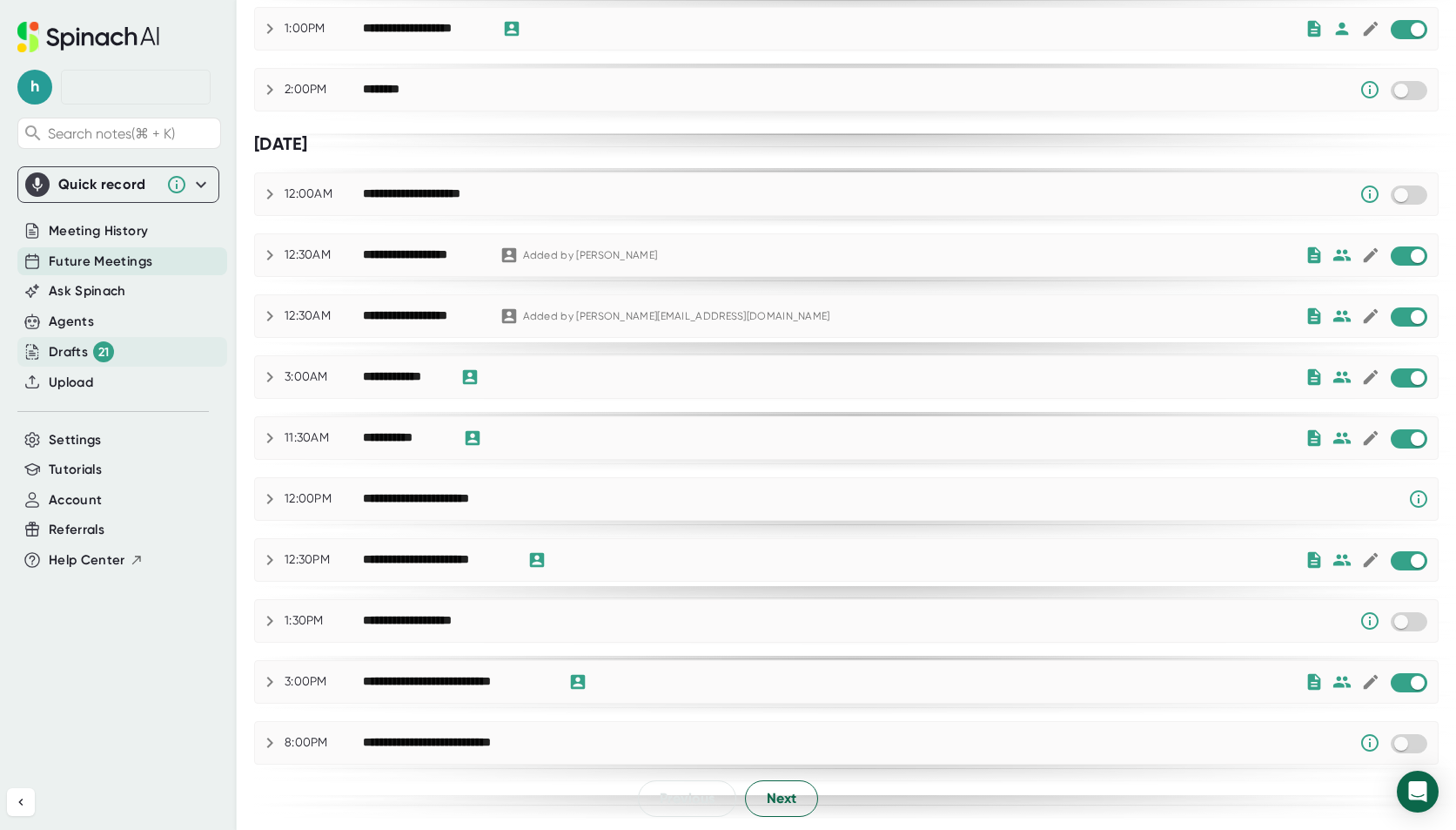
click at [130, 360] on div "Drafts 21" at bounding box center [122, 352] width 210 height 29
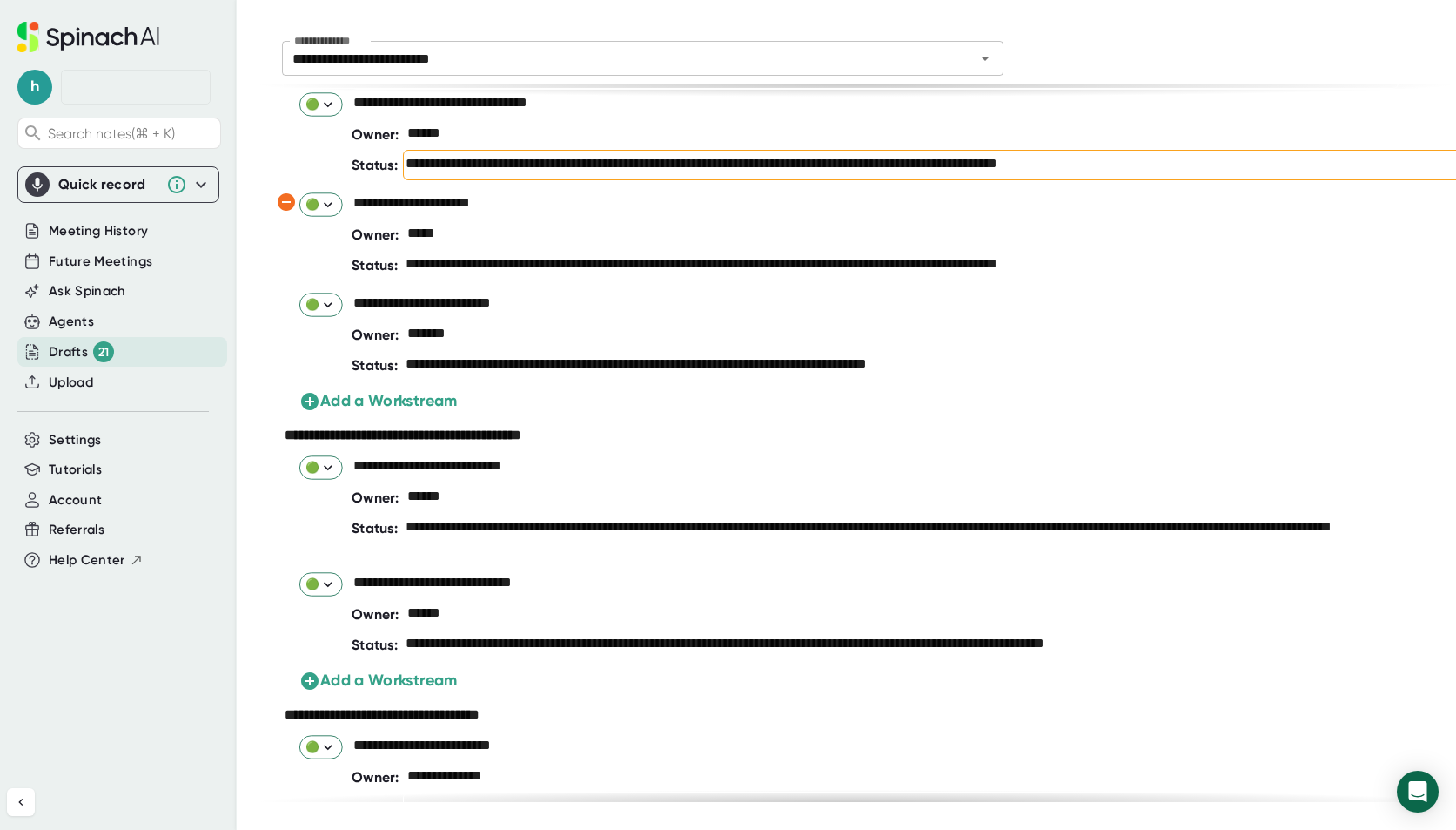
scroll to position [672, 0]
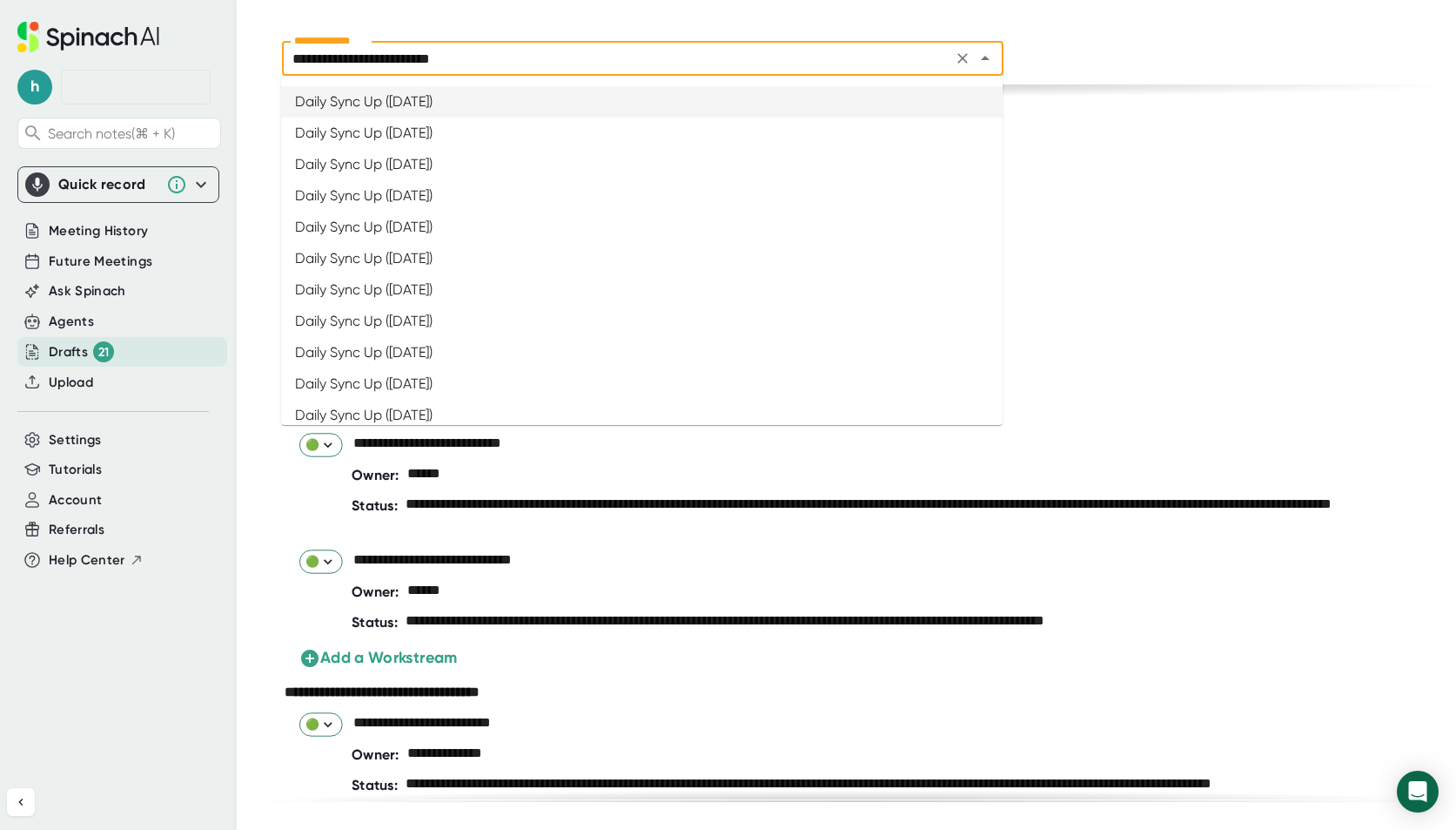
click at [600, 60] on input "**********" at bounding box center [617, 58] width 660 height 24
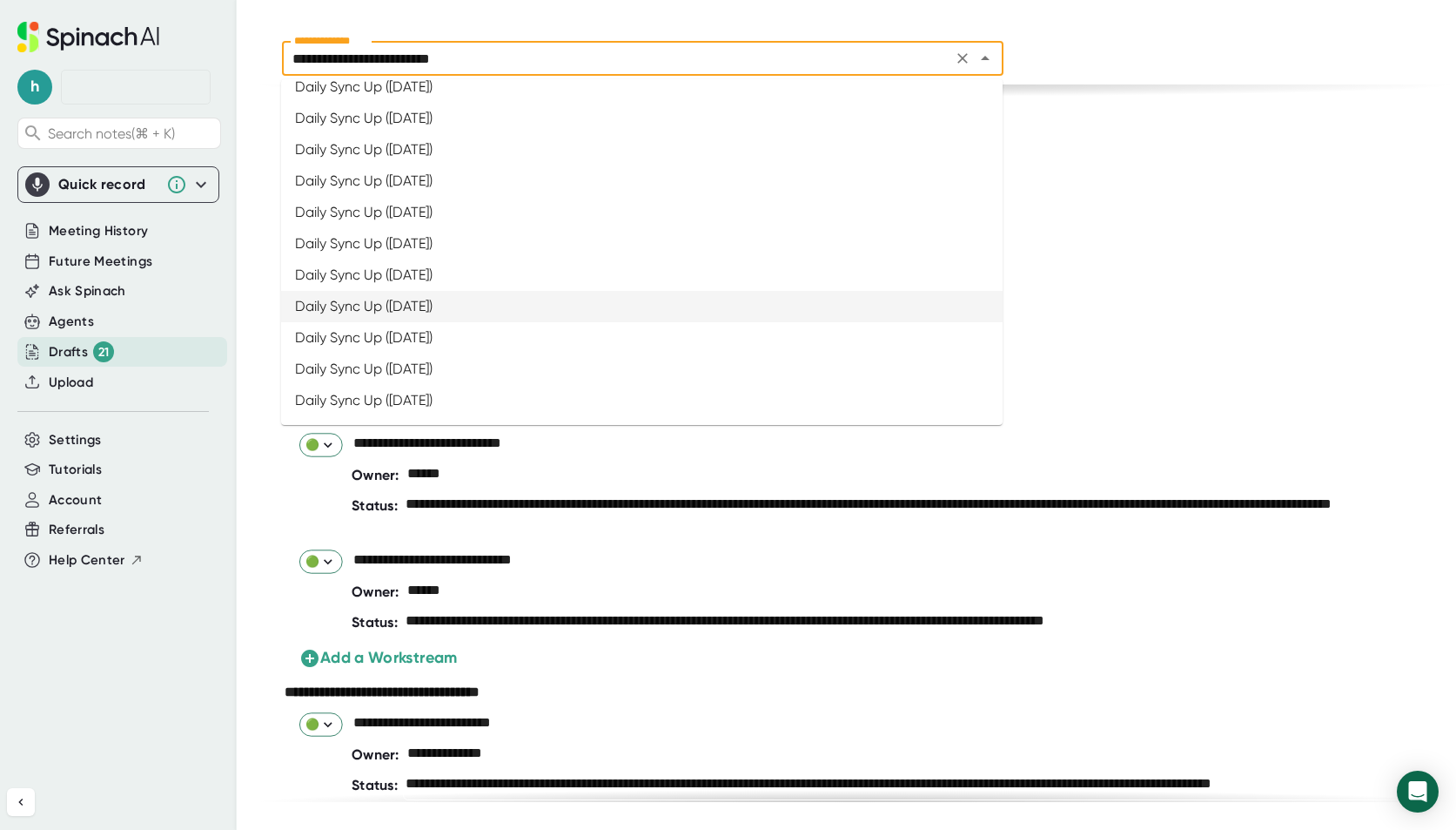
scroll to position [0, 0]
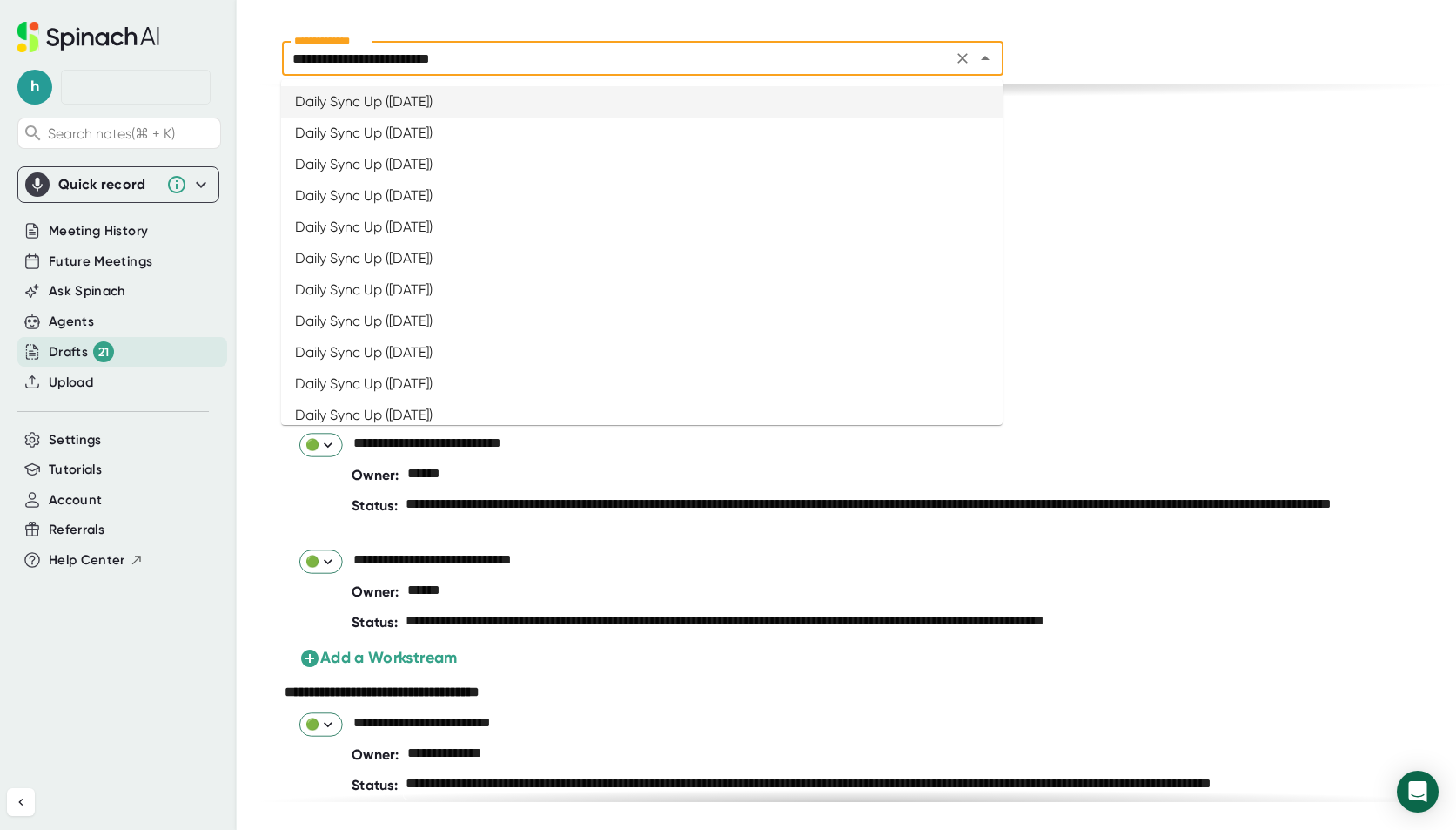
click at [1090, 38] on div at bounding box center [855, 33] width 1202 height 13
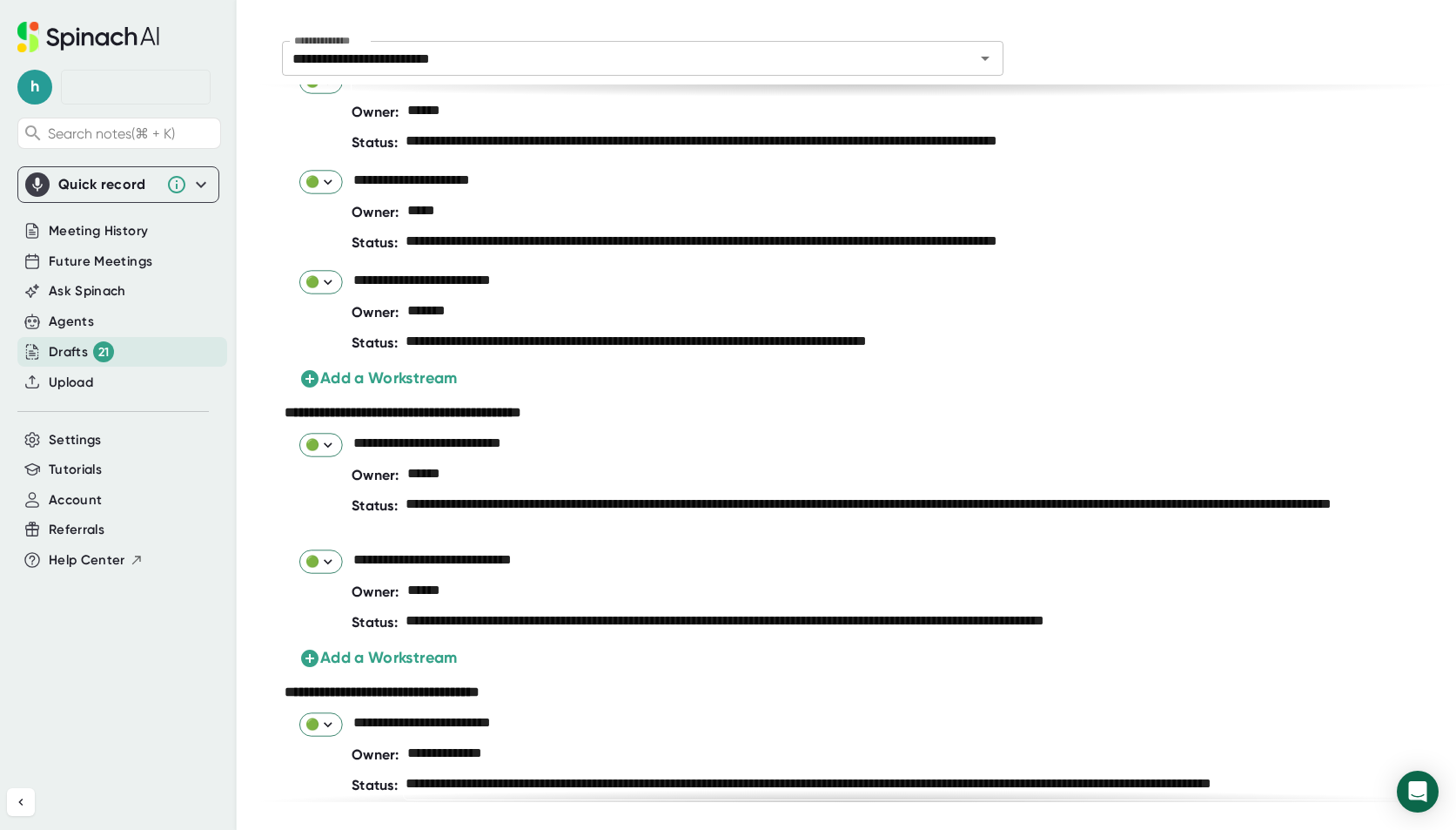
scroll to position [55, 0]
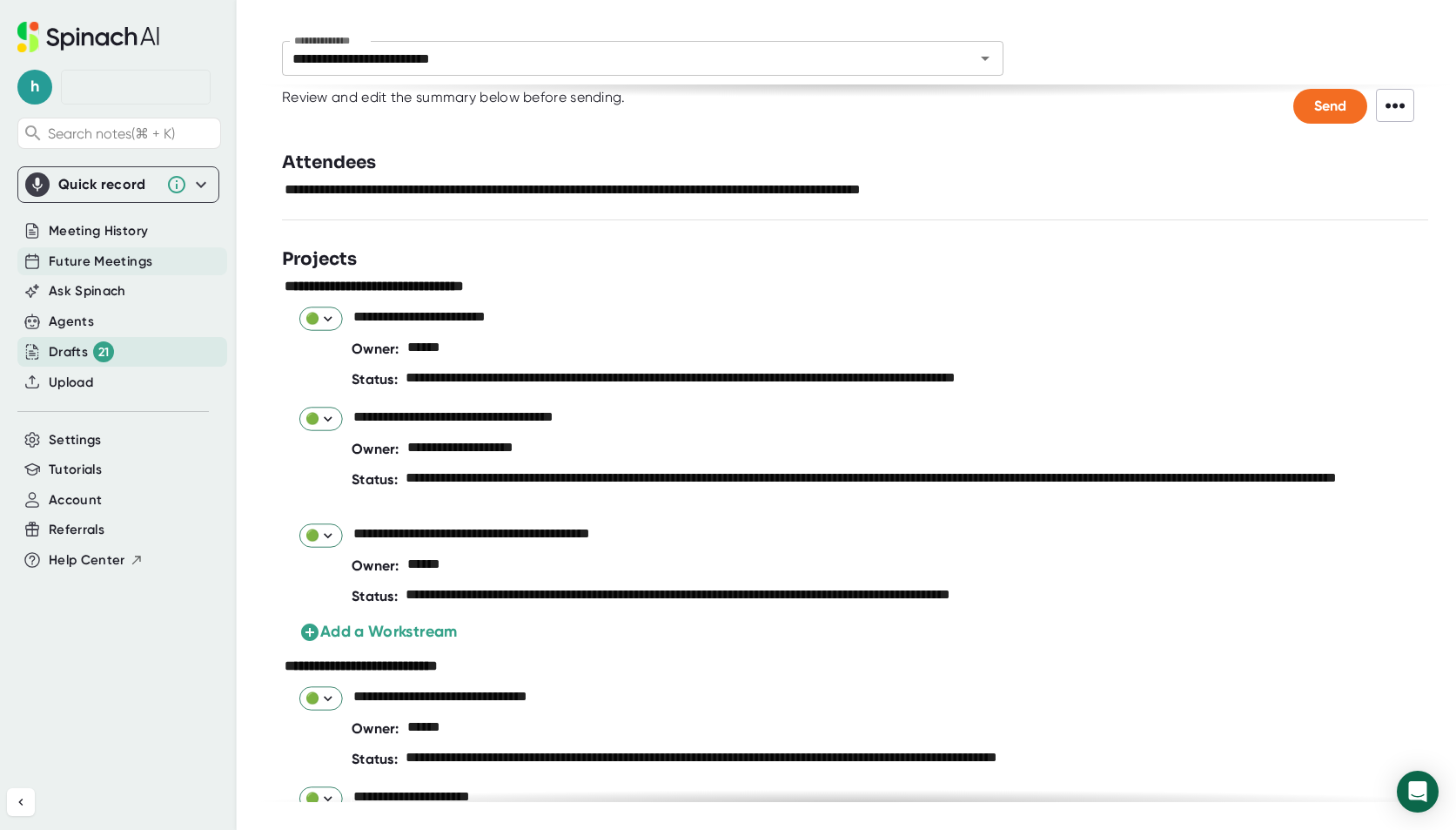
click at [101, 259] on span "Future Meetings" at bounding box center [101, 261] width 104 height 20
